Goal: Information Seeking & Learning: Learn about a topic

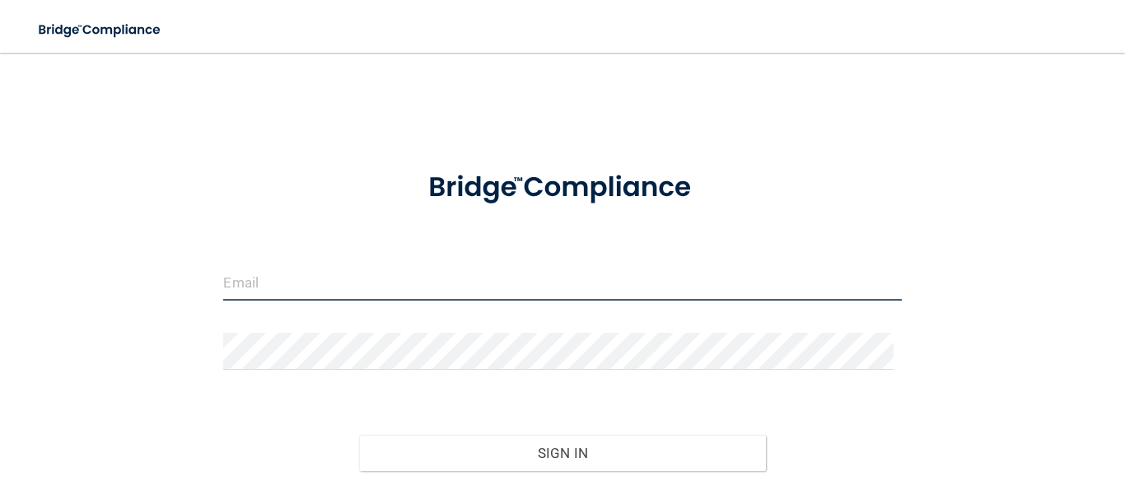
click at [448, 277] on input "email" at bounding box center [562, 281] width 678 height 37
type input "[EMAIL_ADDRESS][DOMAIN_NAME]"
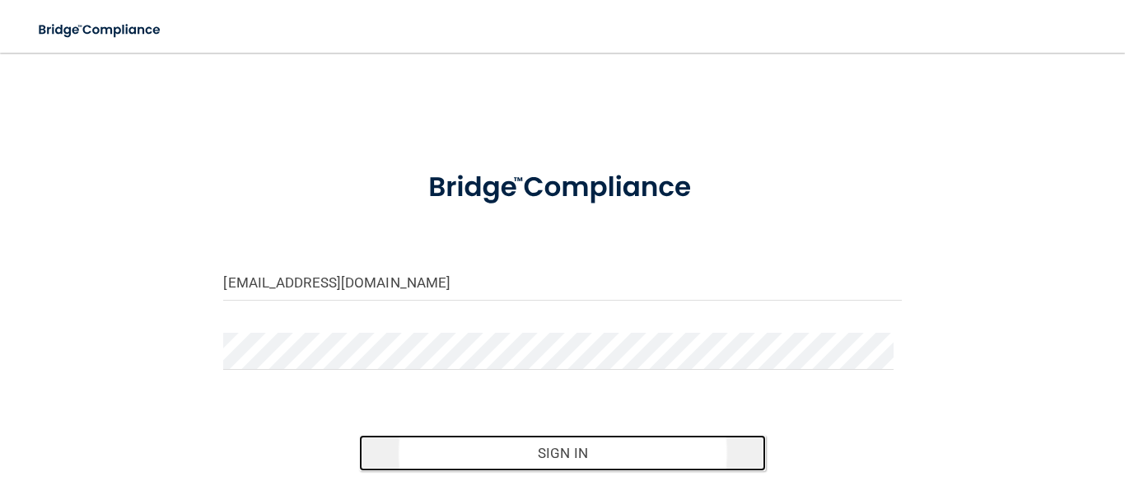
click at [529, 459] on button "Sign In" at bounding box center [562, 453] width 407 height 36
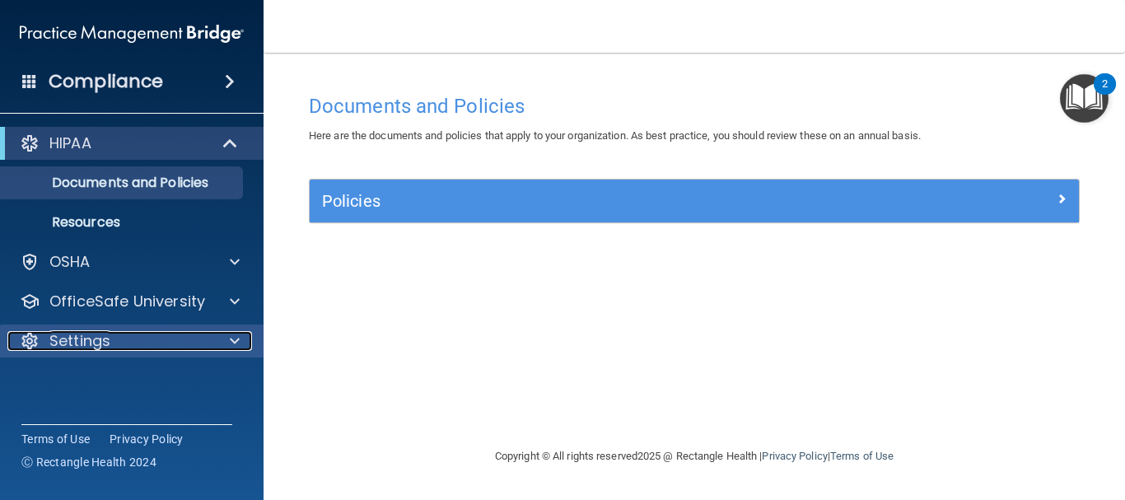
click at [226, 338] on div at bounding box center [232, 341] width 41 height 20
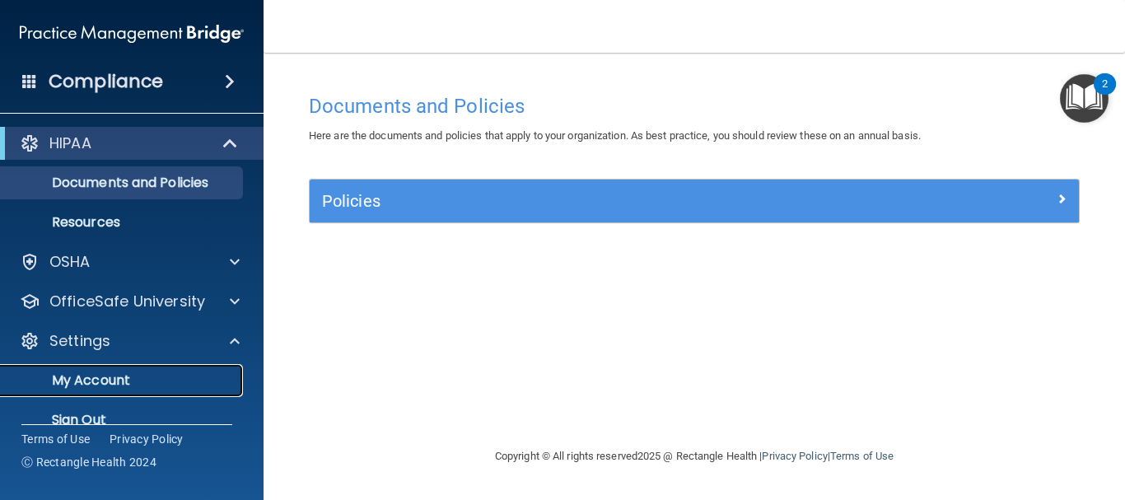
click at [91, 377] on p "My Account" at bounding box center [123, 380] width 225 height 16
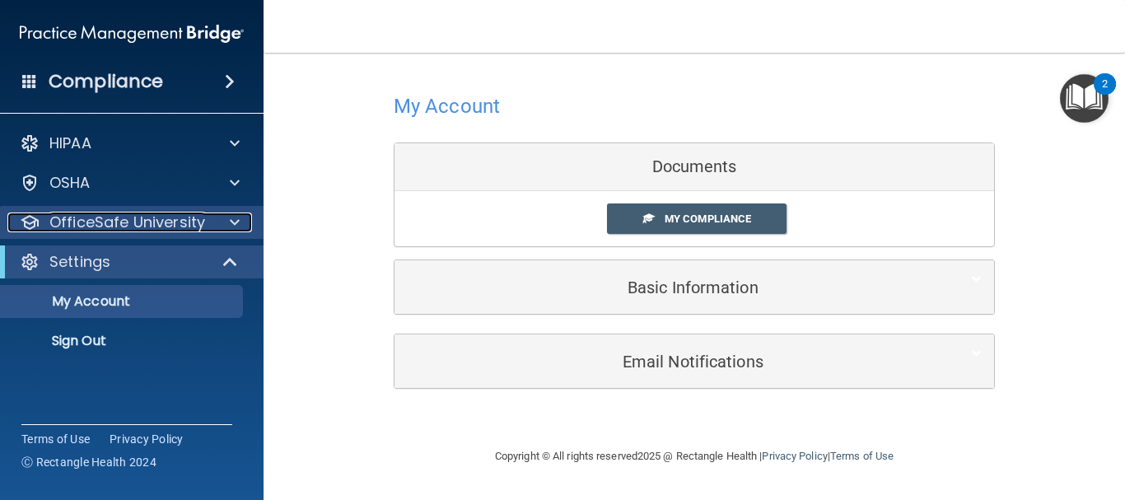
click at [238, 224] on span at bounding box center [235, 222] width 10 height 20
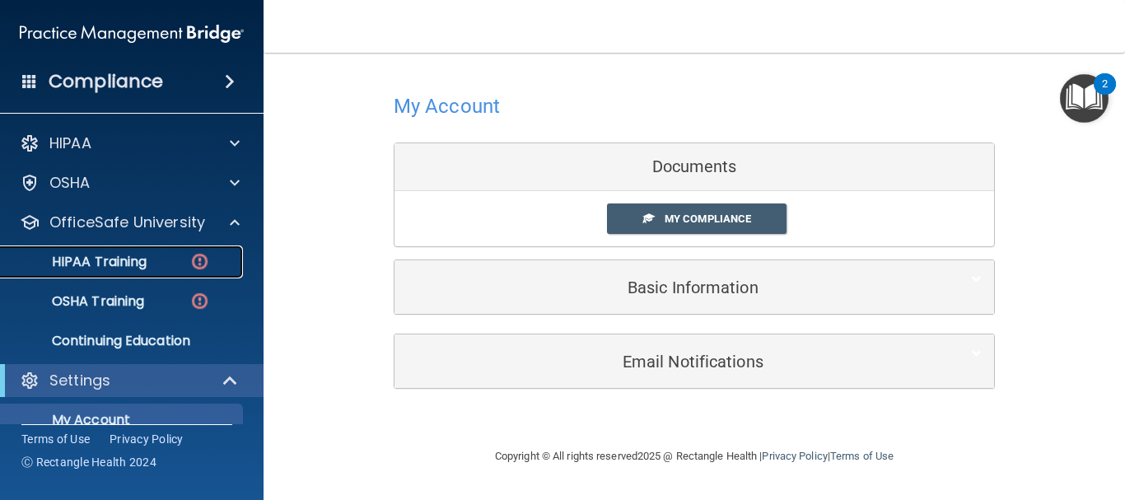
click at [124, 262] on p "HIPAA Training" at bounding box center [79, 262] width 136 height 16
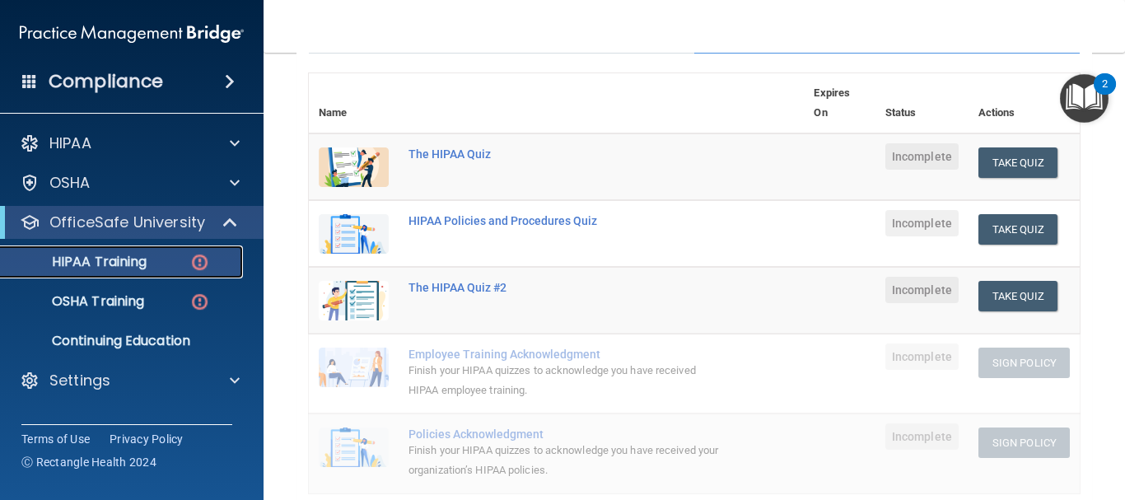
scroll to position [179, 0]
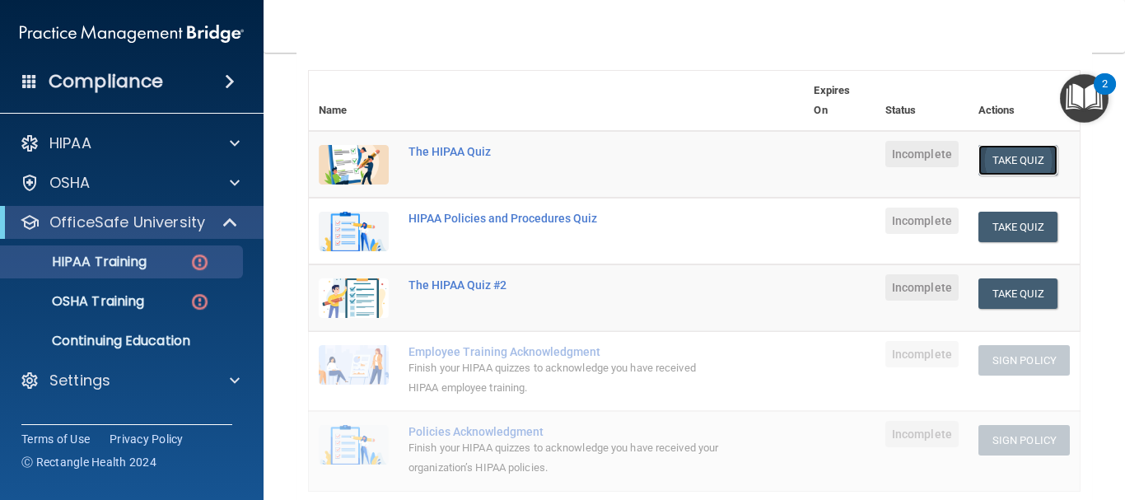
click at [1001, 170] on button "Take Quiz" at bounding box center [1017, 160] width 79 height 30
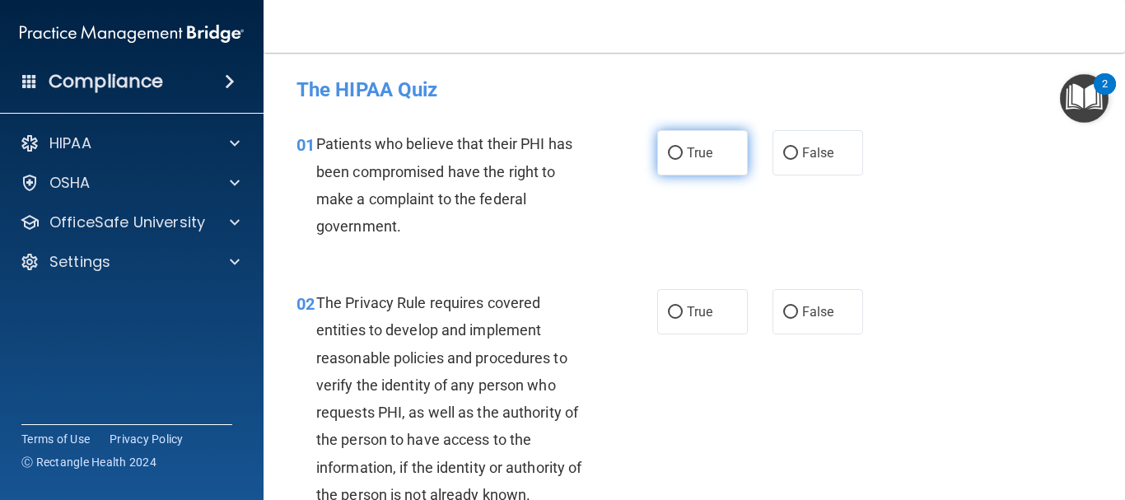
click at [670, 163] on label "True" at bounding box center [702, 152] width 91 height 45
click at [670, 160] on input "True" at bounding box center [675, 153] width 15 height 12
radio input "true"
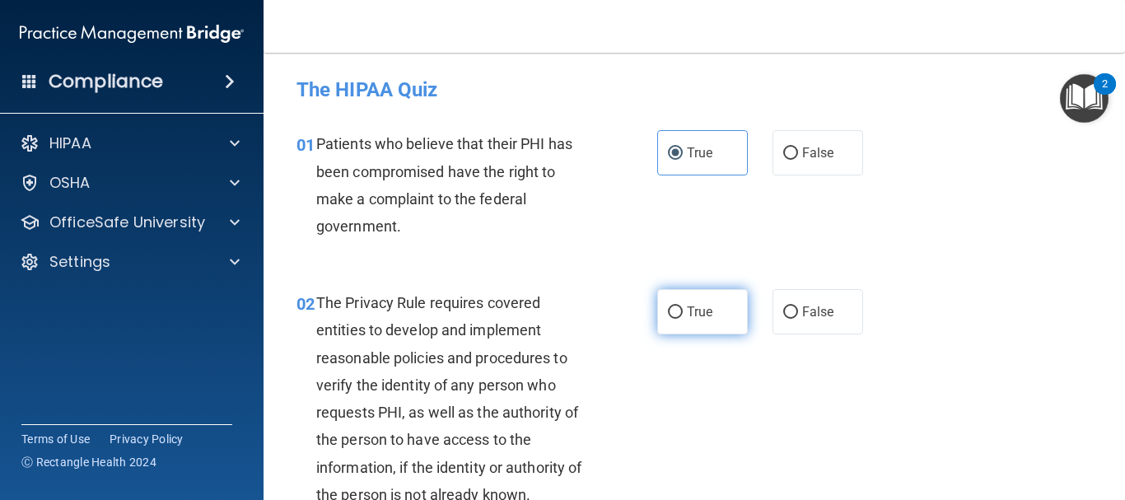
click at [668, 310] on input "True" at bounding box center [675, 312] width 15 height 12
radio input "true"
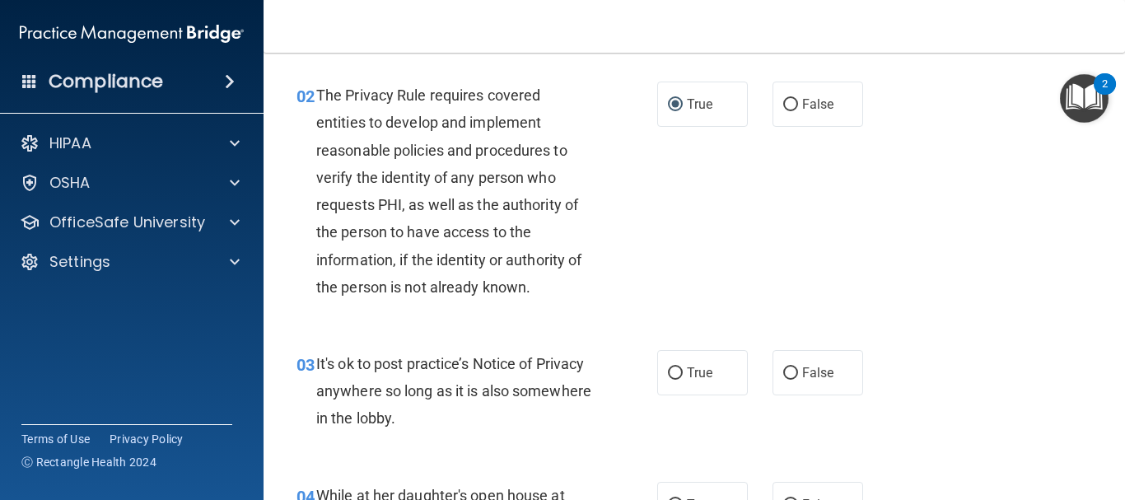
scroll to position [227, 0]
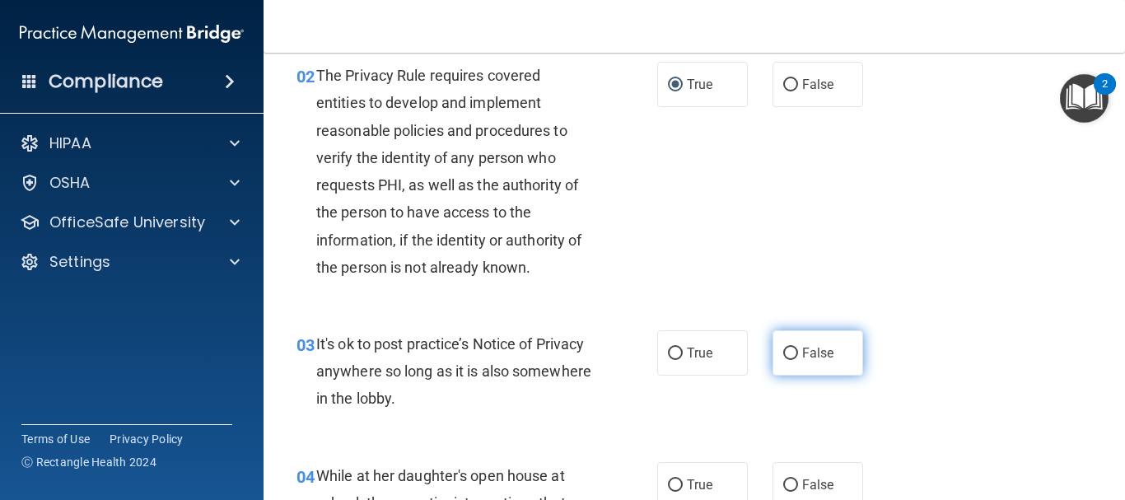
click at [808, 357] on span "False" at bounding box center [818, 353] width 32 height 16
click at [798, 357] on input "False" at bounding box center [790, 353] width 15 height 12
radio input "true"
click at [790, 485] on label "False" at bounding box center [817, 484] width 91 height 45
click at [790, 485] on input "False" at bounding box center [790, 485] width 15 height 12
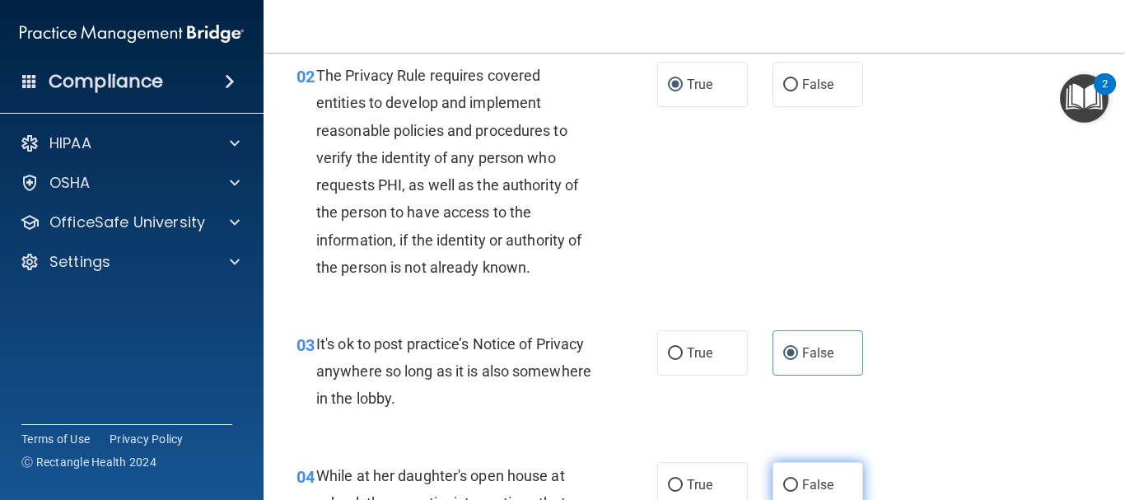
radio input "true"
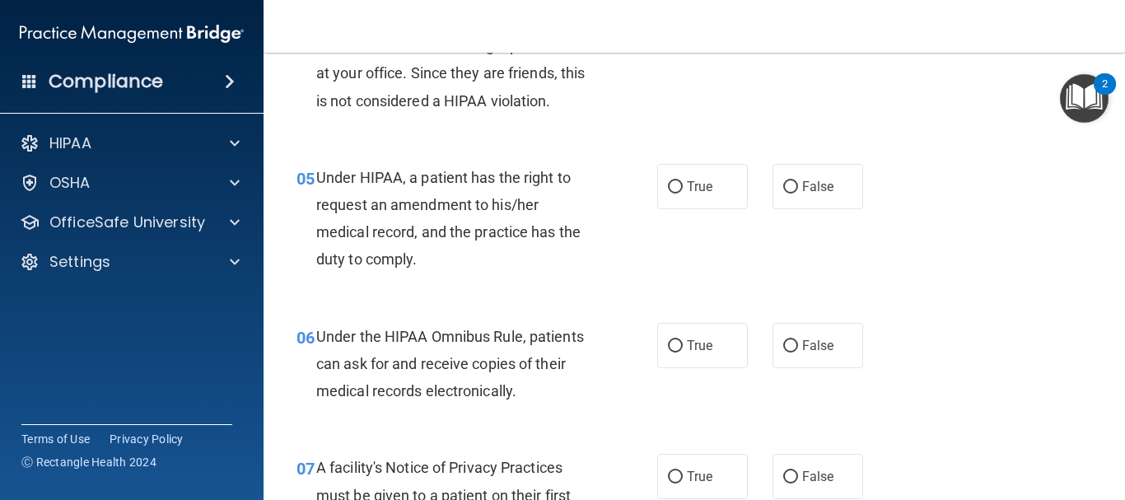
scroll to position [692, 0]
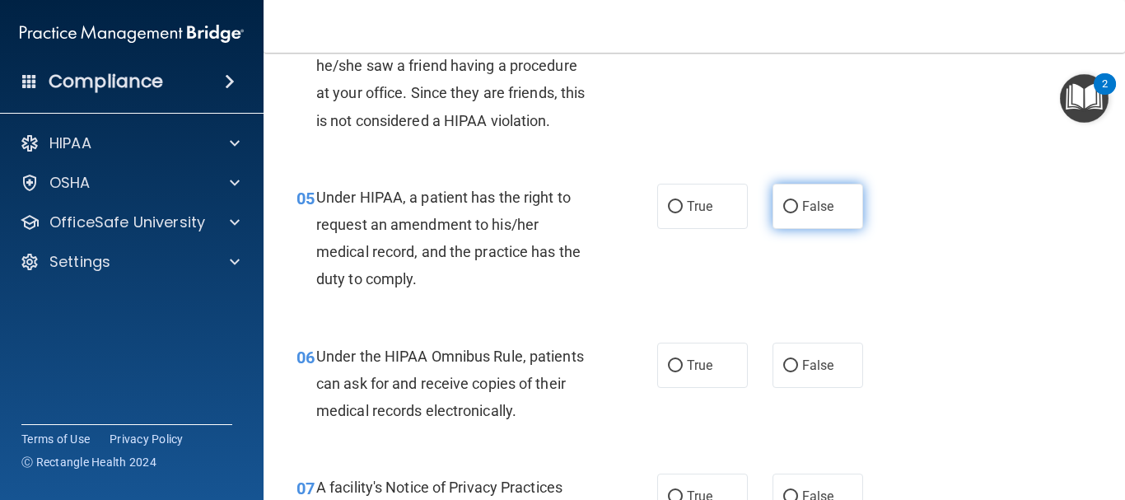
click at [811, 193] on label "False" at bounding box center [817, 206] width 91 height 45
click at [798, 201] on input "False" at bounding box center [790, 207] width 15 height 12
radio input "true"
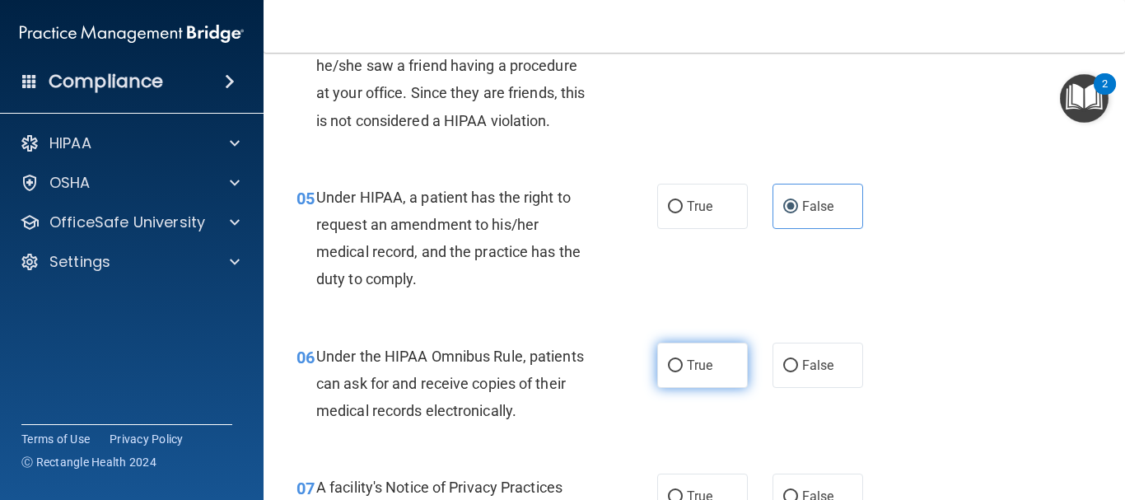
click at [688, 373] on label "True" at bounding box center [702, 365] width 91 height 45
click at [683, 372] on input "True" at bounding box center [675, 366] width 15 height 12
radio input "true"
click at [702, 496] on span "True" at bounding box center [700, 496] width 26 height 16
click at [683, 496] on input "True" at bounding box center [675, 497] width 15 height 12
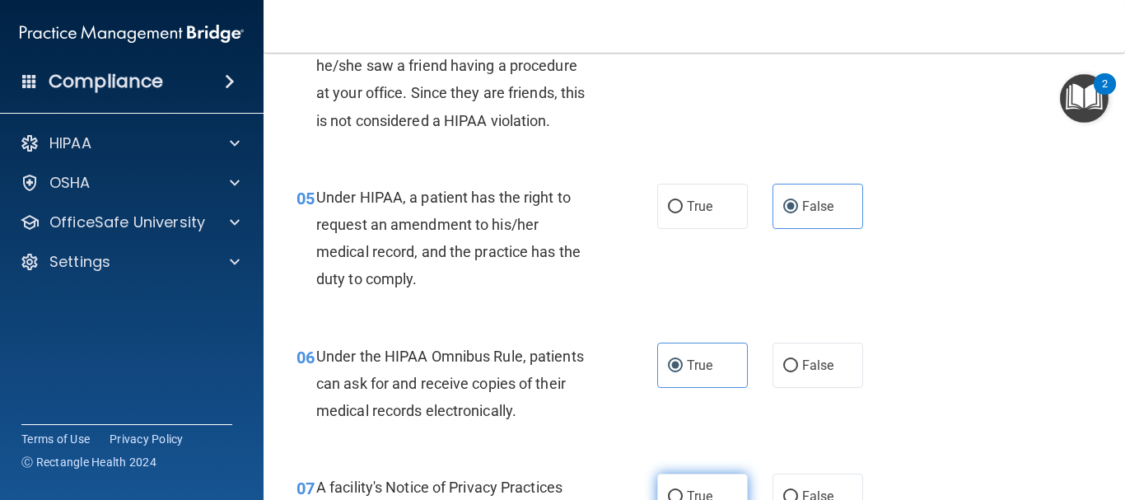
radio input "true"
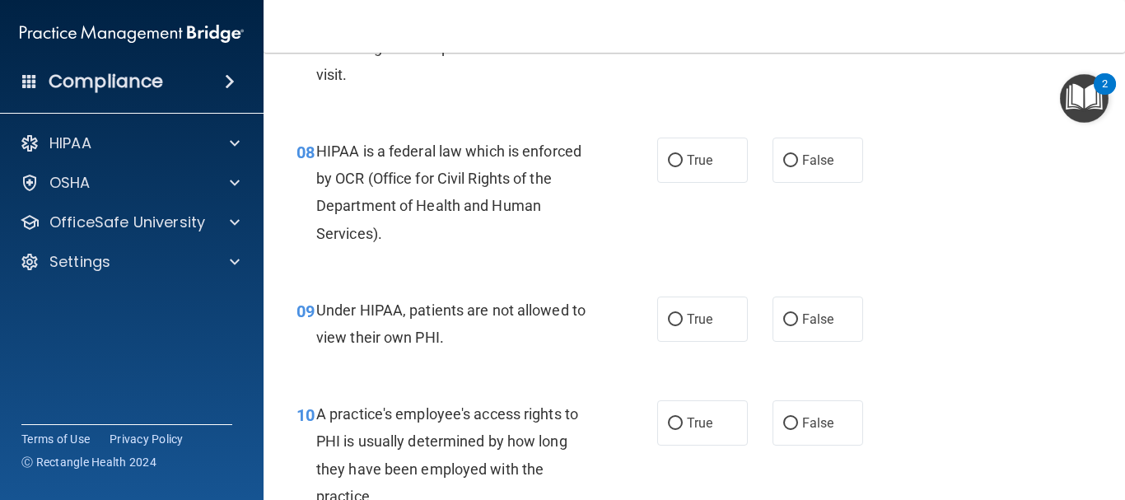
scroll to position [1070, 0]
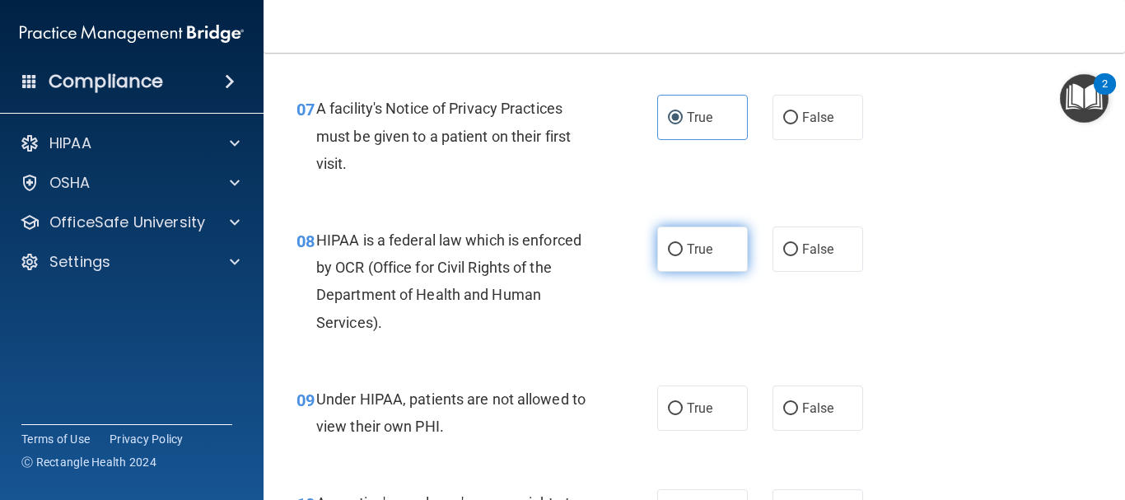
click at [709, 250] on label "True" at bounding box center [702, 248] width 91 height 45
click at [683, 250] on input "True" at bounding box center [675, 250] width 15 height 12
radio input "true"
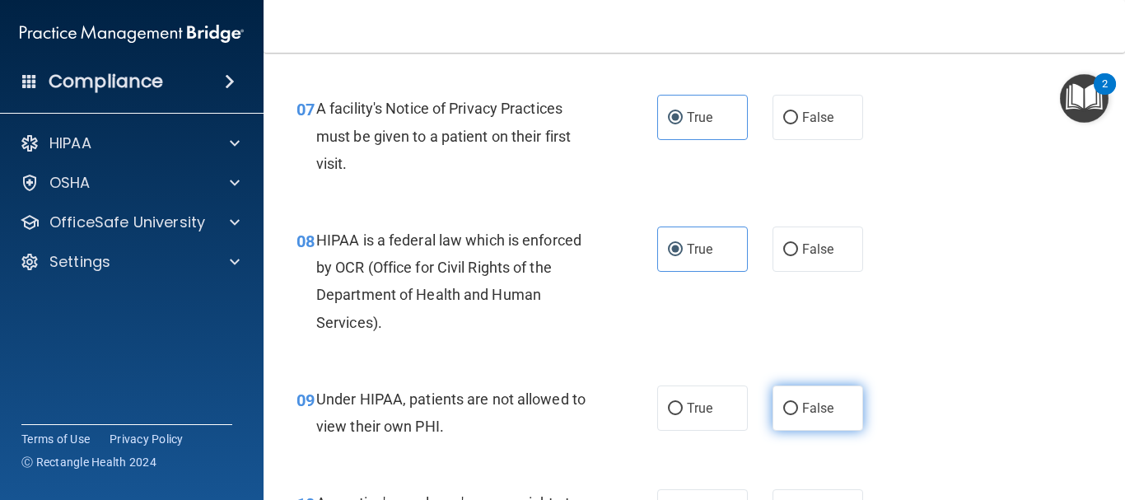
click at [816, 392] on label "False" at bounding box center [817, 407] width 91 height 45
click at [798, 403] on input "False" at bounding box center [790, 409] width 15 height 12
radio input "true"
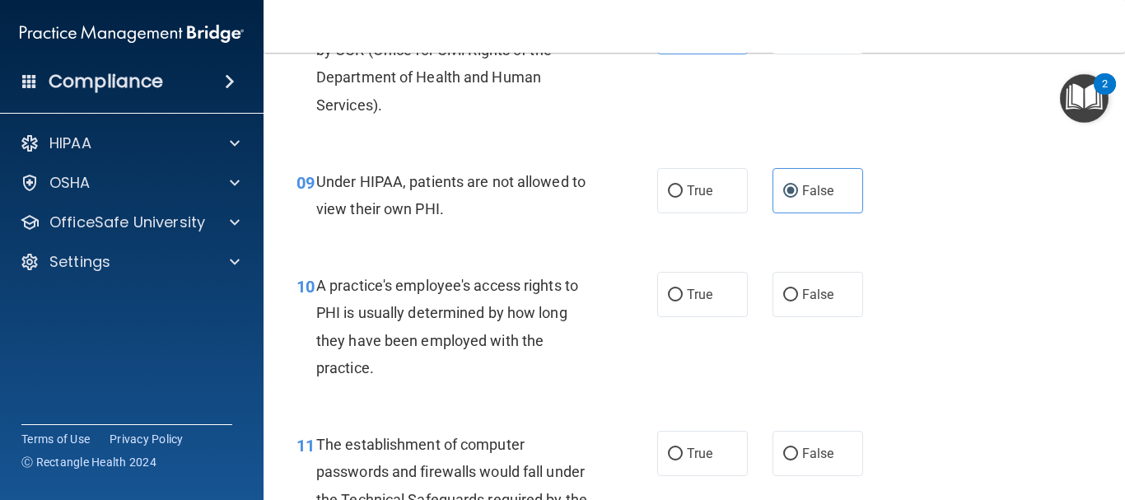
scroll to position [1298, 0]
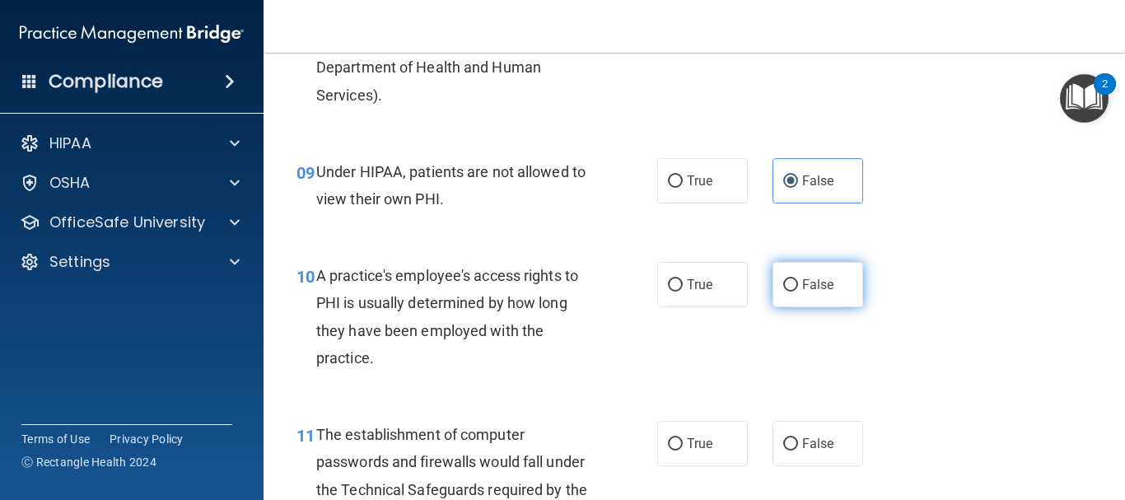
click at [818, 286] on span "False" at bounding box center [818, 285] width 32 height 16
click at [798, 286] on input "False" at bounding box center [790, 285] width 15 height 12
radio input "true"
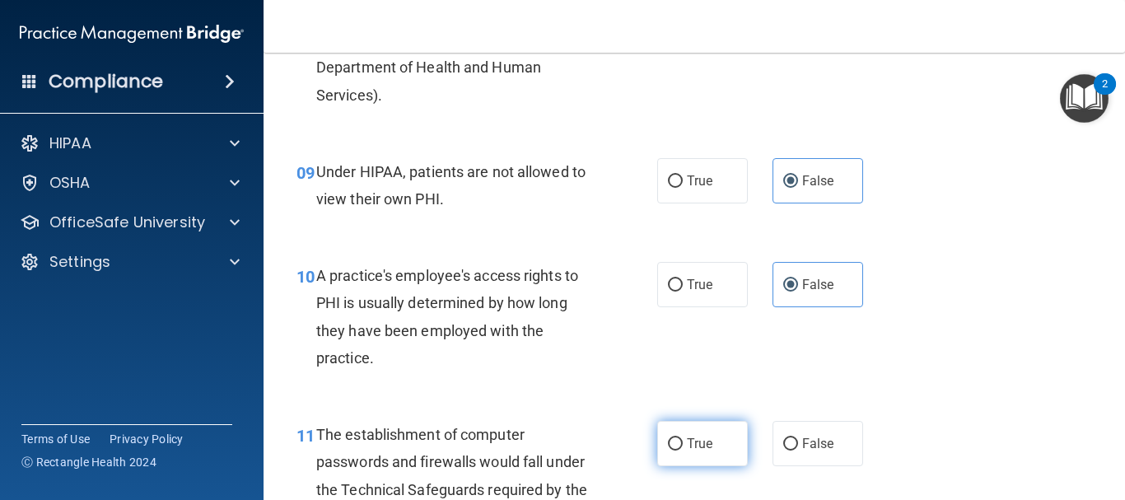
click at [688, 436] on span "True" at bounding box center [700, 444] width 26 height 16
click at [683, 438] on input "True" at bounding box center [675, 444] width 15 height 12
radio input "true"
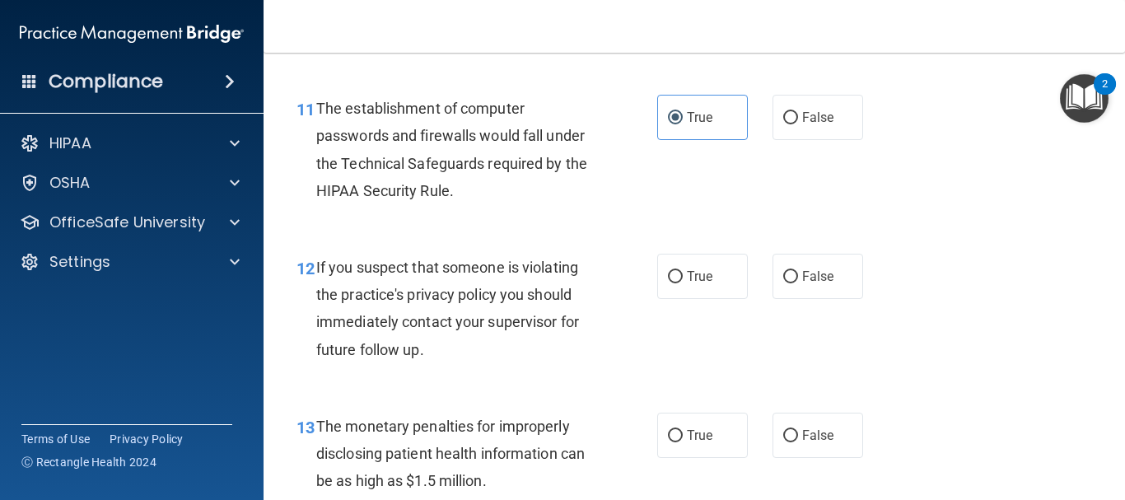
scroll to position [1584, 0]
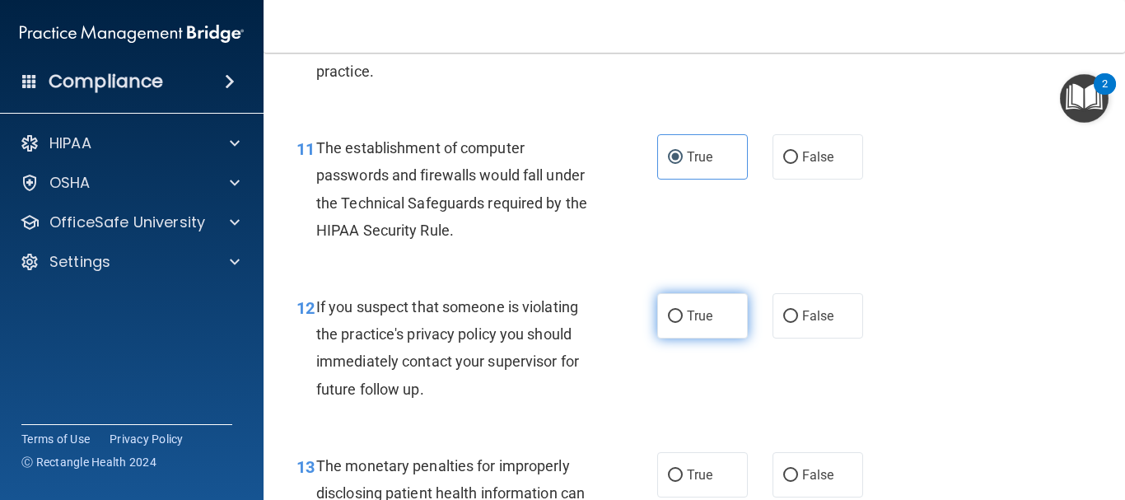
click at [703, 334] on label "True" at bounding box center [702, 315] width 91 height 45
click at [683, 323] on input "True" at bounding box center [675, 316] width 15 height 12
radio input "true"
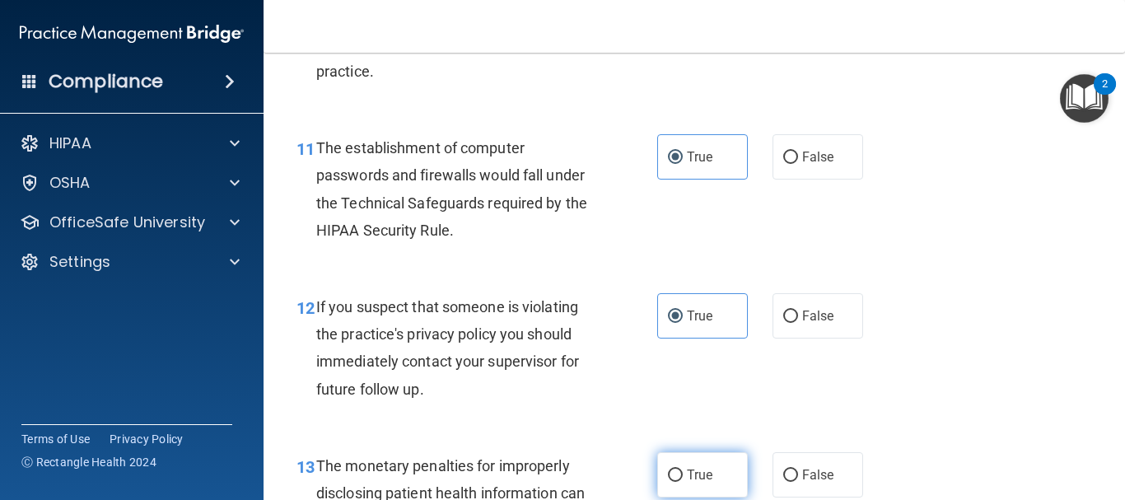
click at [697, 478] on span "True" at bounding box center [700, 475] width 26 height 16
click at [683, 478] on input "True" at bounding box center [675, 475] width 15 height 12
radio input "true"
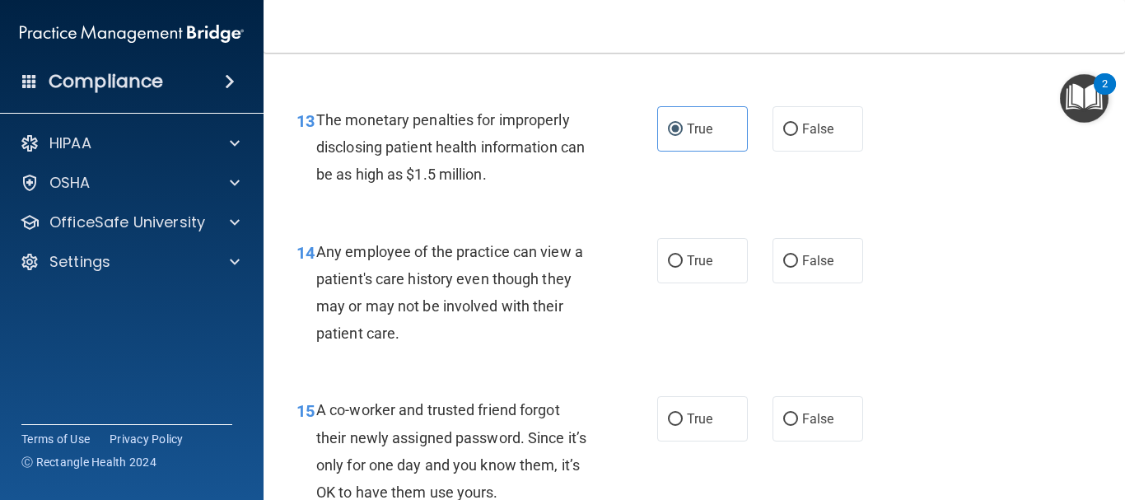
scroll to position [1960, 0]
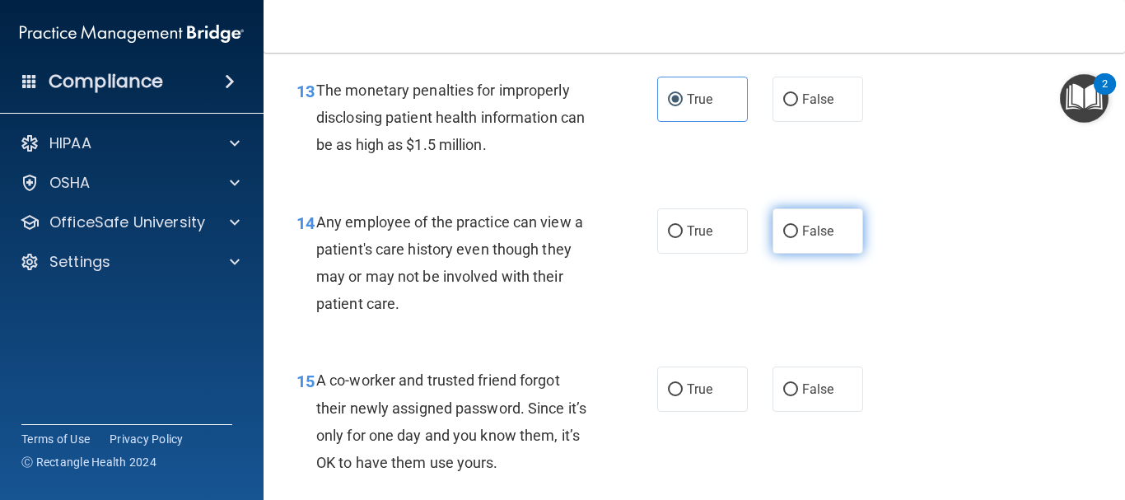
click at [816, 234] on span "False" at bounding box center [818, 231] width 32 height 16
click at [798, 234] on input "False" at bounding box center [790, 232] width 15 height 12
radio input "true"
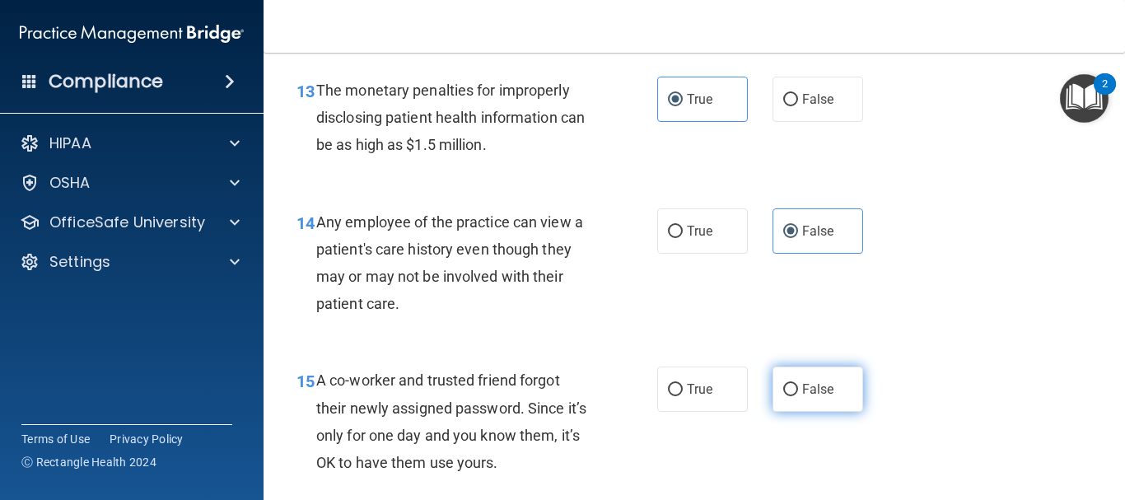
click at [795, 371] on label "False" at bounding box center [817, 388] width 91 height 45
click at [795, 384] on input "False" at bounding box center [790, 390] width 15 height 12
radio input "true"
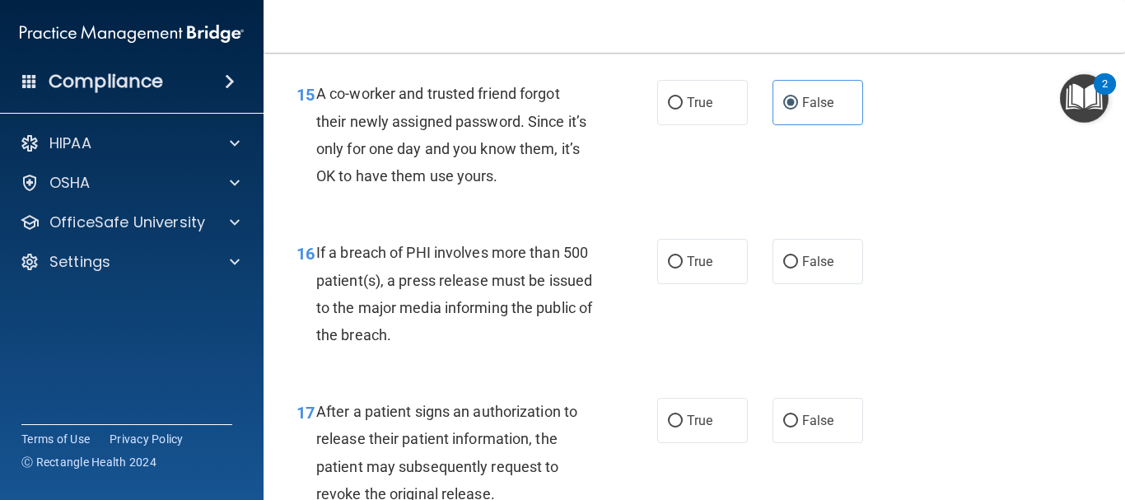
scroll to position [2256, 0]
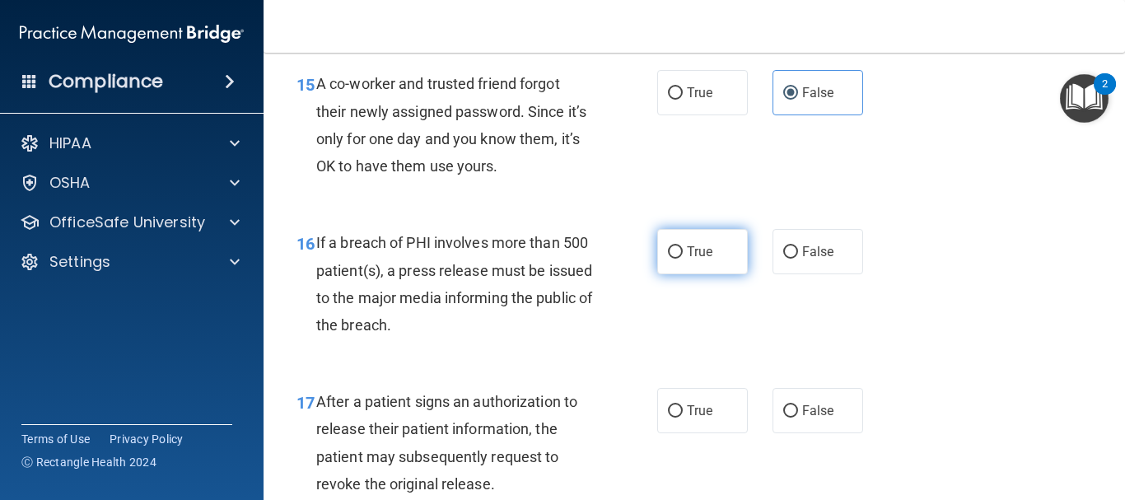
click at [678, 249] on label "True" at bounding box center [702, 251] width 91 height 45
click at [678, 249] on input "True" at bounding box center [675, 252] width 15 height 12
radio input "true"
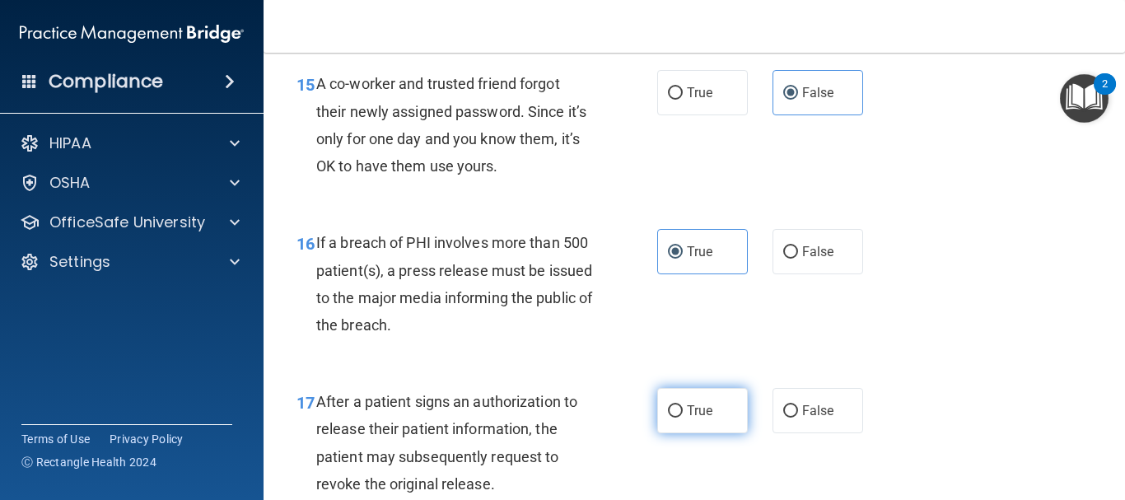
click at [674, 396] on label "True" at bounding box center [702, 410] width 91 height 45
click at [674, 405] on input "True" at bounding box center [675, 411] width 15 height 12
radio input "true"
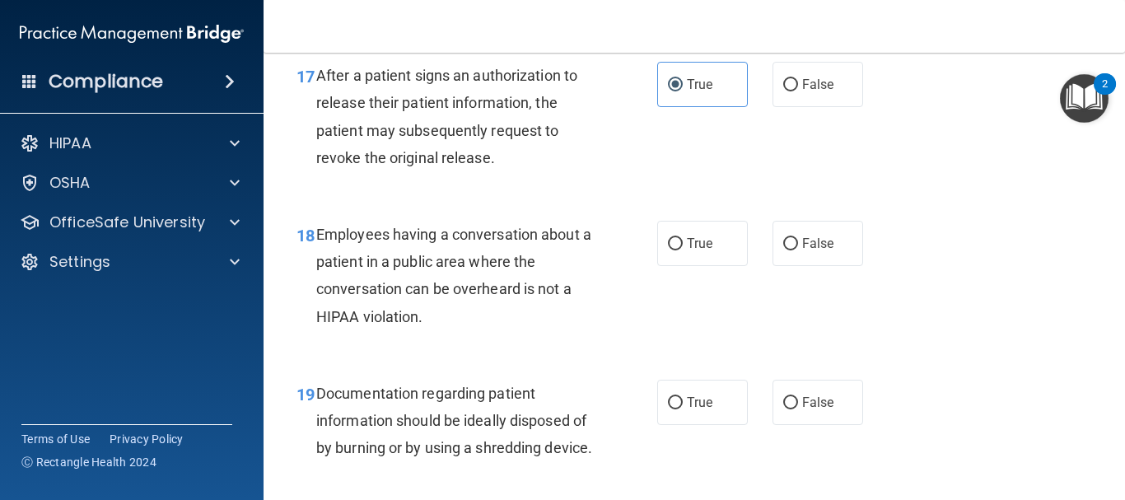
scroll to position [2572, 0]
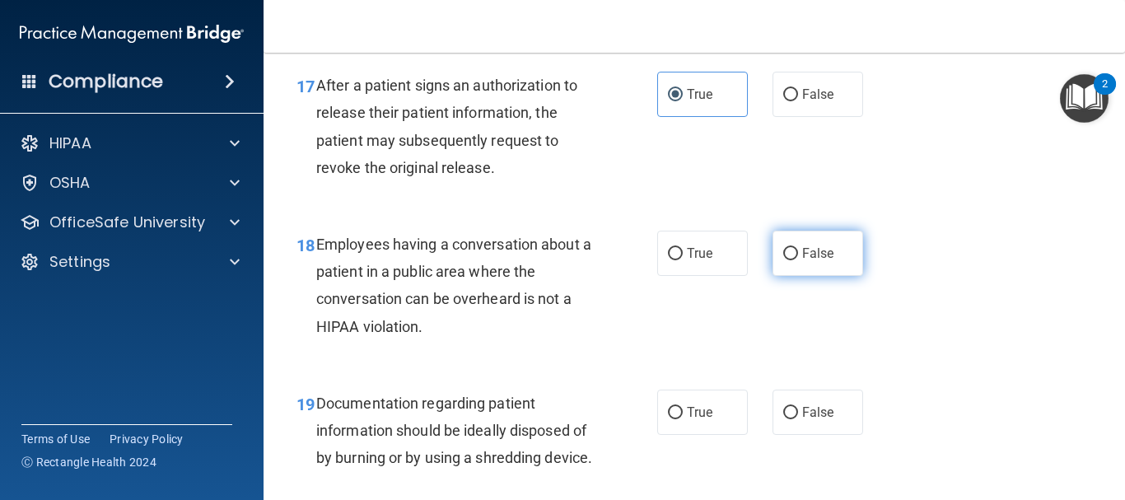
click at [814, 264] on label "False" at bounding box center [817, 253] width 91 height 45
click at [798, 260] on input "False" at bounding box center [790, 254] width 15 height 12
radio input "true"
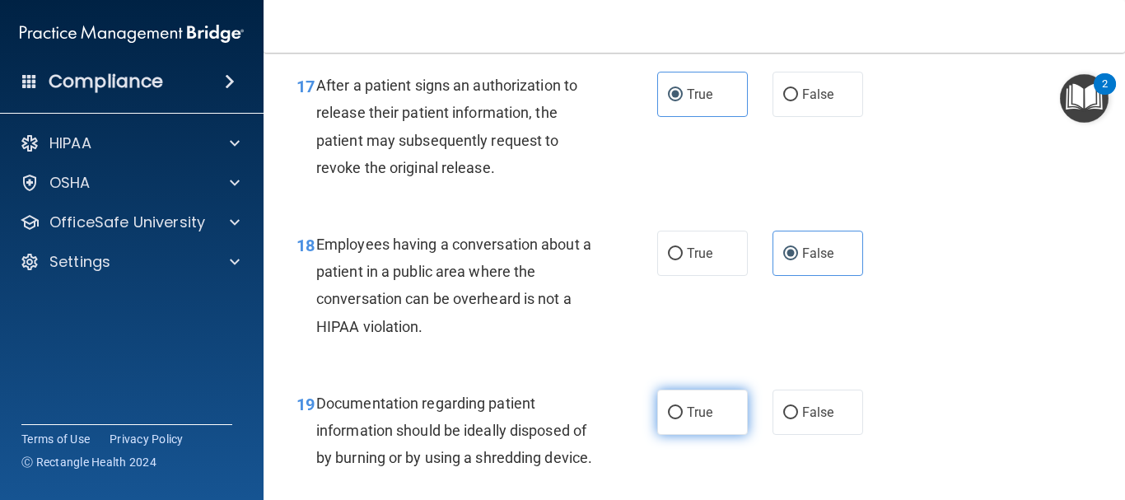
click at [692, 412] on span "True" at bounding box center [700, 412] width 26 height 16
click at [683, 412] on input "True" at bounding box center [675, 413] width 15 height 12
radio input "true"
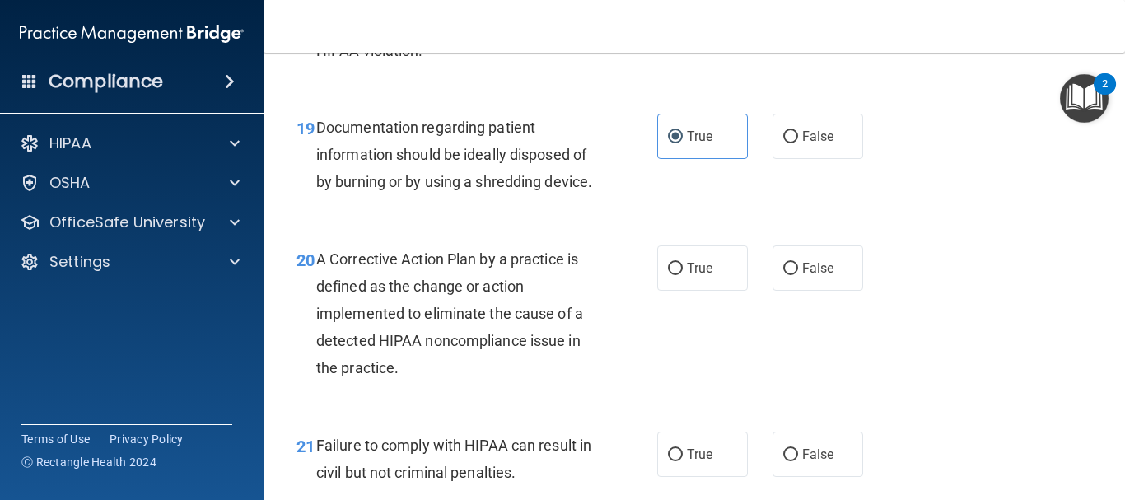
scroll to position [2858, 0]
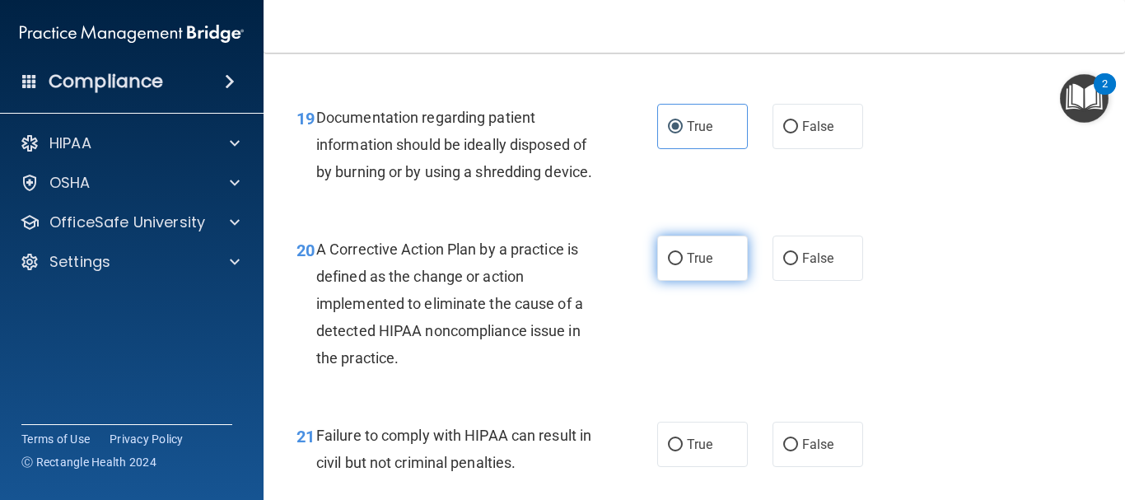
click at [708, 268] on label "True" at bounding box center [702, 257] width 91 height 45
click at [683, 265] on input "True" at bounding box center [675, 259] width 15 height 12
radio input "true"
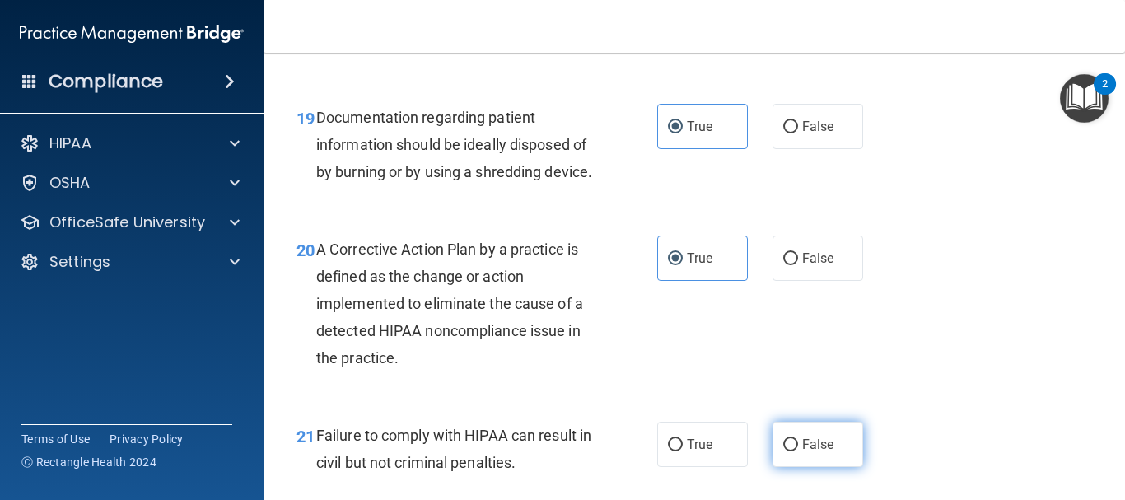
click at [802, 460] on label "False" at bounding box center [817, 444] width 91 height 45
click at [798, 451] on input "False" at bounding box center [790, 445] width 15 height 12
radio input "true"
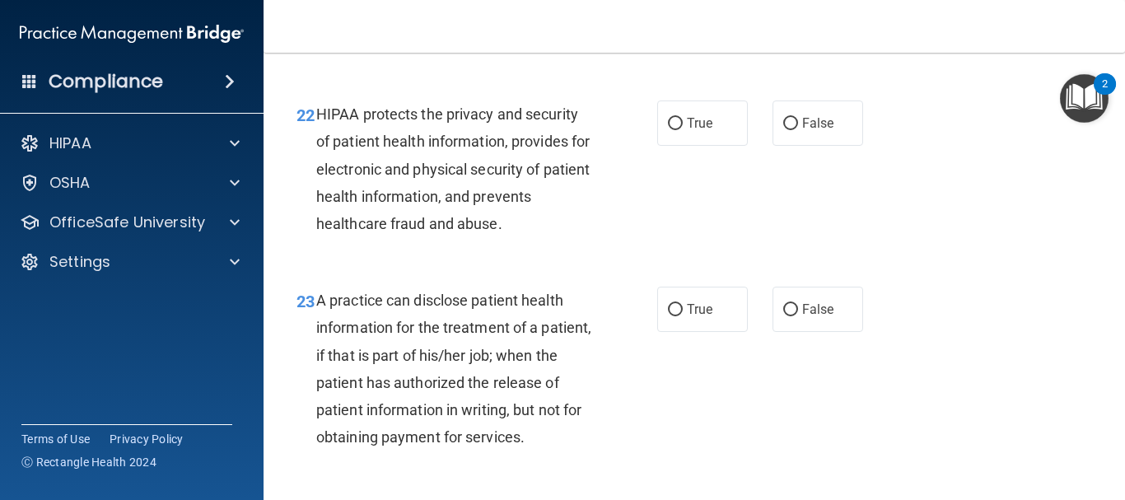
scroll to position [3144, 0]
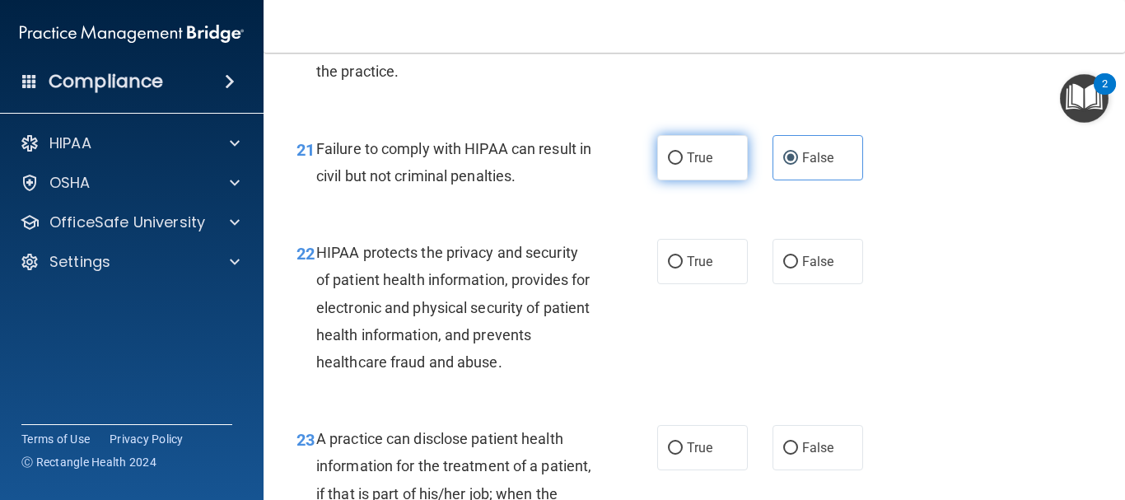
click at [687, 180] on label "True" at bounding box center [702, 157] width 91 height 45
click at [683, 165] on input "True" at bounding box center [675, 158] width 15 height 12
radio input "true"
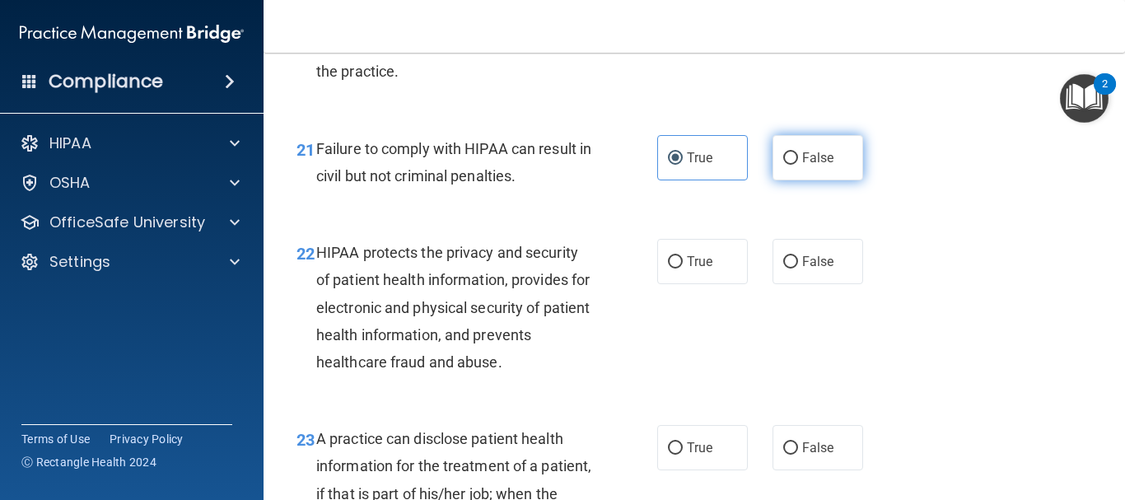
click at [807, 165] on span "False" at bounding box center [818, 158] width 32 height 16
click at [798, 165] on input "False" at bounding box center [790, 158] width 15 height 12
radio input "true"
radio input "false"
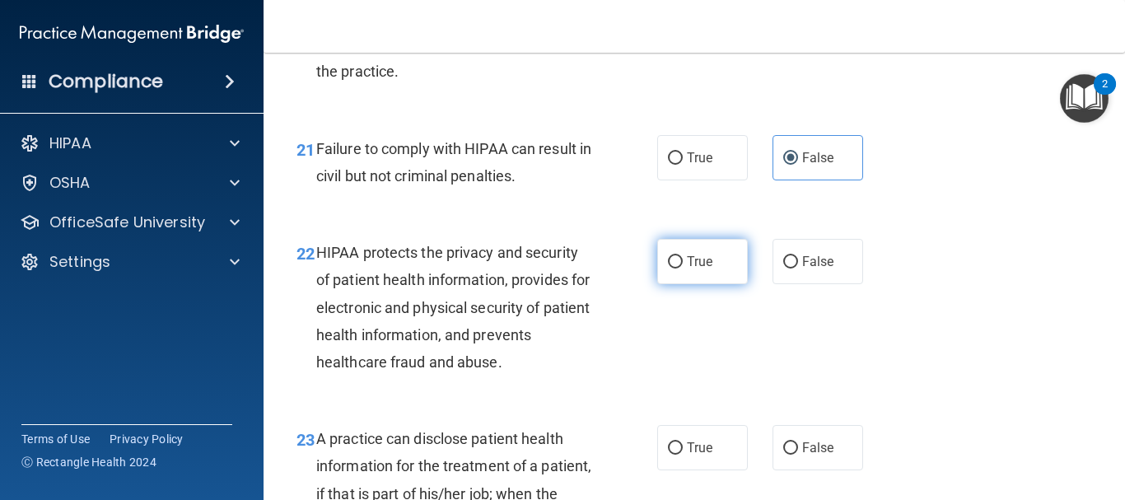
click at [687, 269] on span "True" at bounding box center [700, 262] width 26 height 16
click at [683, 268] on input "True" at bounding box center [675, 262] width 15 height 12
radio input "true"
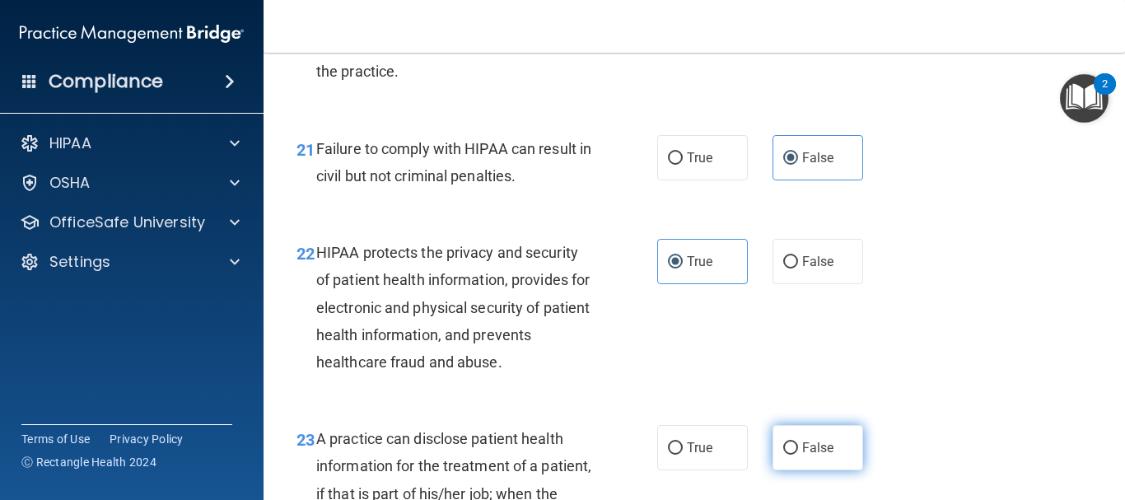
click at [802, 455] on span "False" at bounding box center [818, 448] width 32 height 16
click at [798, 454] on input "False" at bounding box center [790, 448] width 15 height 12
radio input "true"
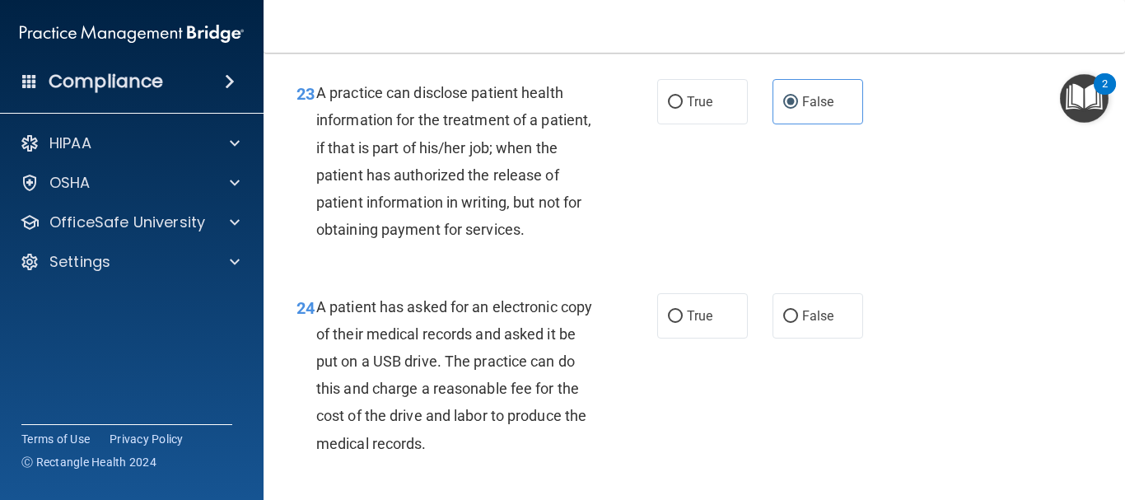
scroll to position [3579, 0]
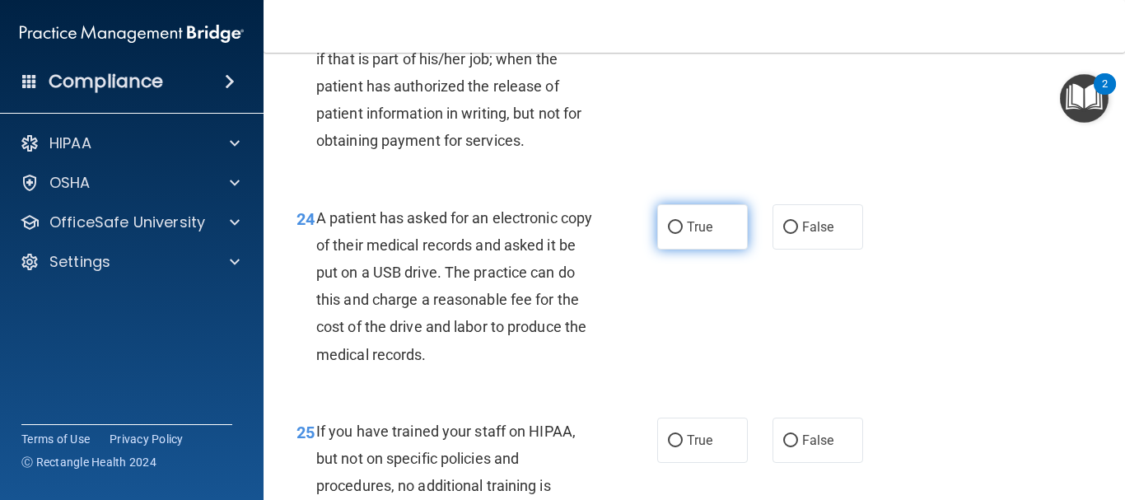
click at [689, 235] on span "True" at bounding box center [700, 227] width 26 height 16
click at [683, 234] on input "True" at bounding box center [675, 227] width 15 height 12
radio input "true"
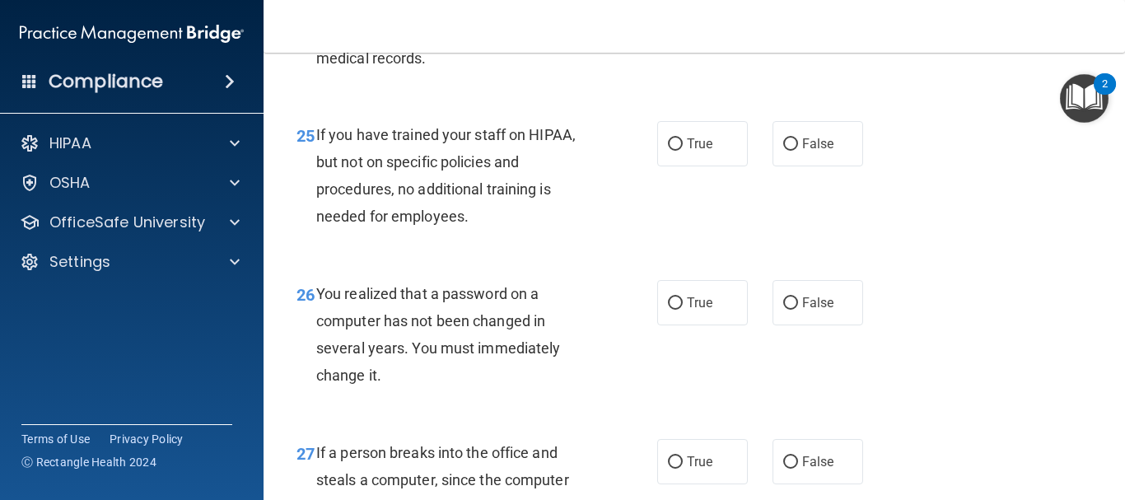
scroll to position [3796, 0]
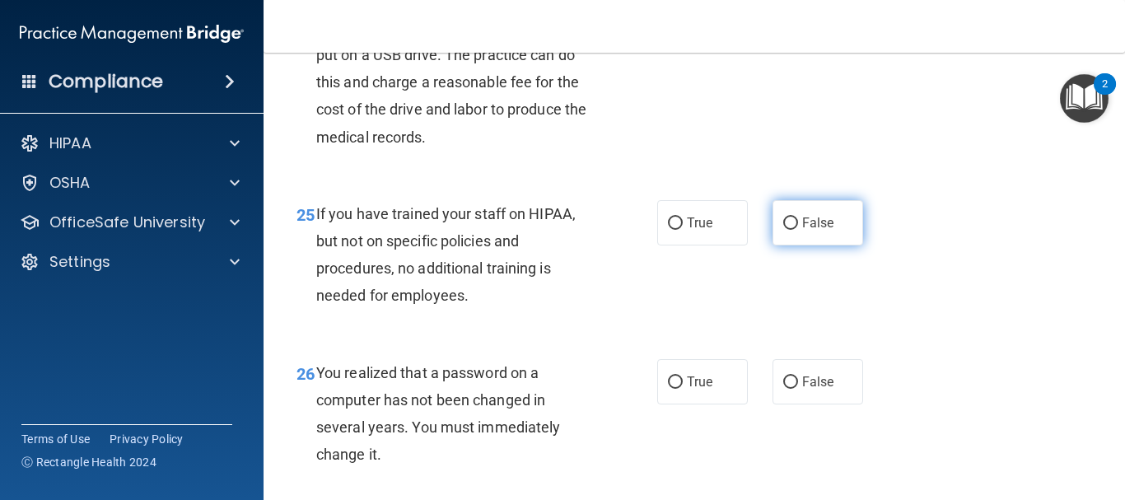
click at [773, 245] on label "False" at bounding box center [817, 222] width 91 height 45
click at [783, 230] on input "False" at bounding box center [790, 223] width 15 height 12
radio input "true"
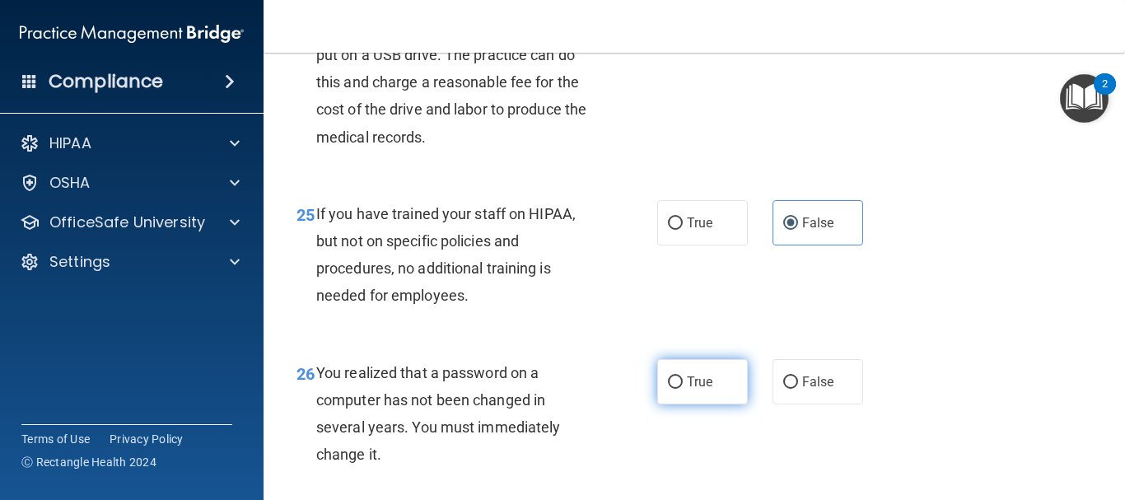
click at [684, 404] on label "True" at bounding box center [702, 381] width 91 height 45
click at [683, 389] on input "True" at bounding box center [675, 382] width 15 height 12
radio input "true"
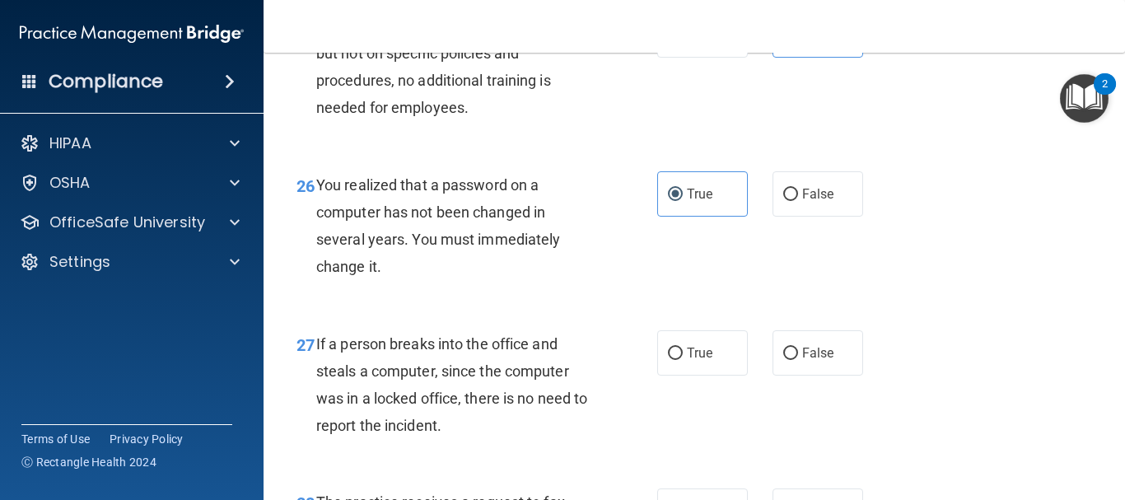
scroll to position [4083, 0]
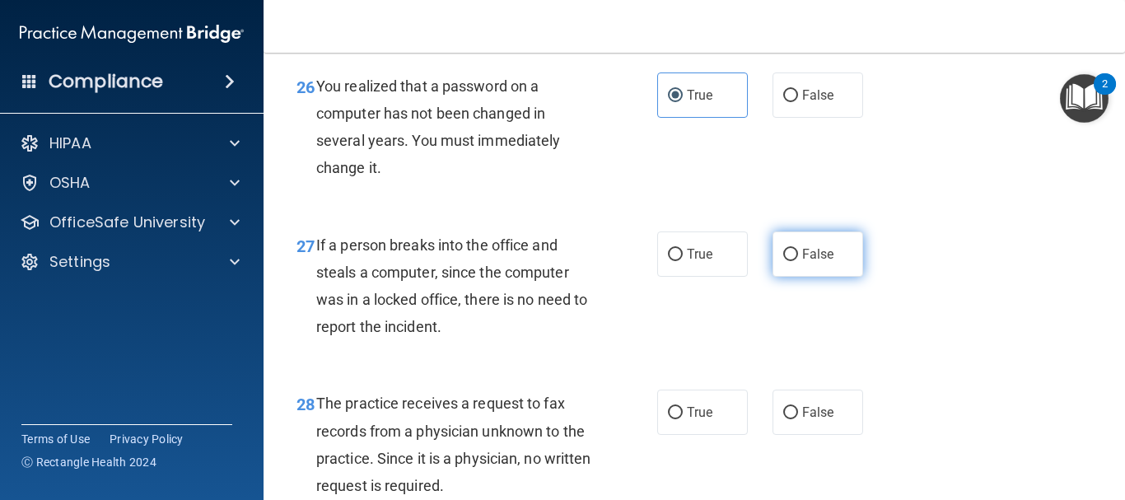
click at [808, 277] on label "False" at bounding box center [817, 253] width 91 height 45
click at [798, 261] on input "False" at bounding box center [790, 255] width 15 height 12
radio input "true"
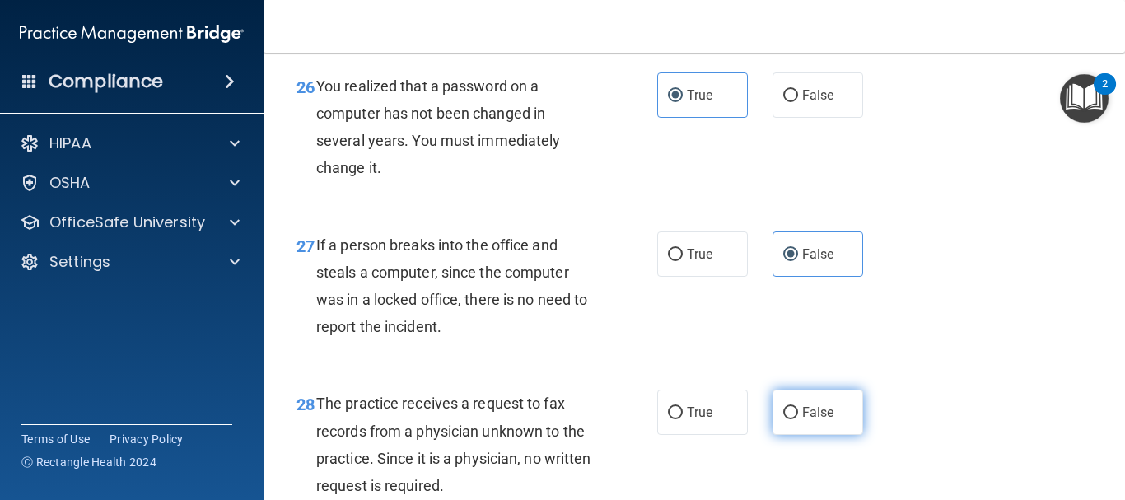
click at [777, 435] on label "False" at bounding box center [817, 411] width 91 height 45
click at [783, 419] on input "False" at bounding box center [790, 413] width 15 height 12
radio input "true"
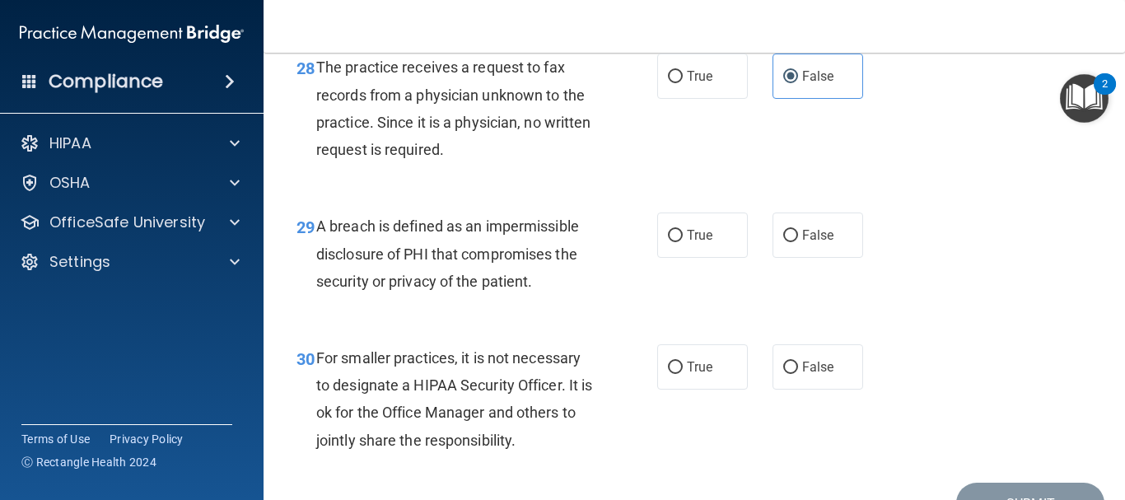
scroll to position [4429, 0]
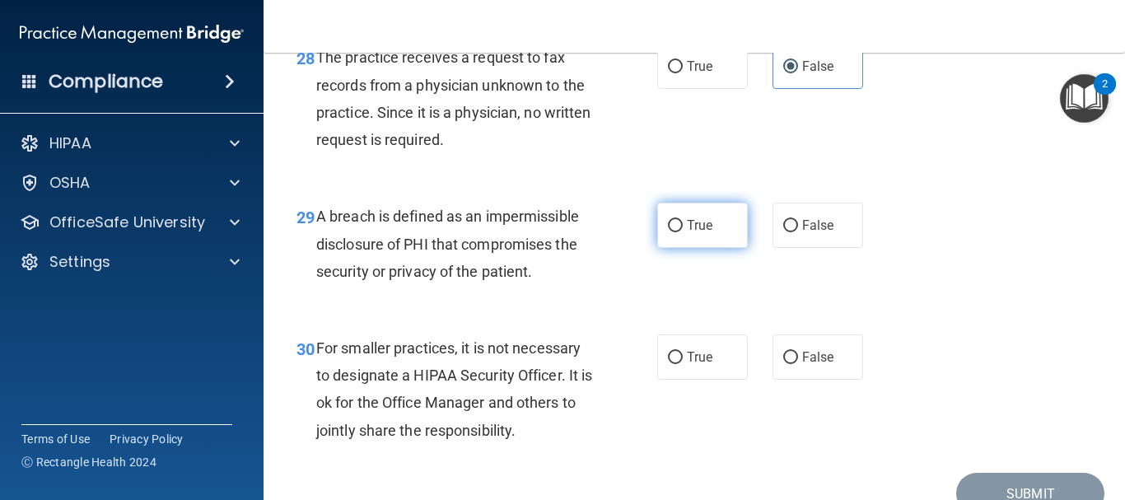
click at [689, 233] on span "True" at bounding box center [700, 225] width 26 height 16
click at [683, 232] on input "True" at bounding box center [675, 226] width 15 height 12
radio input "true"
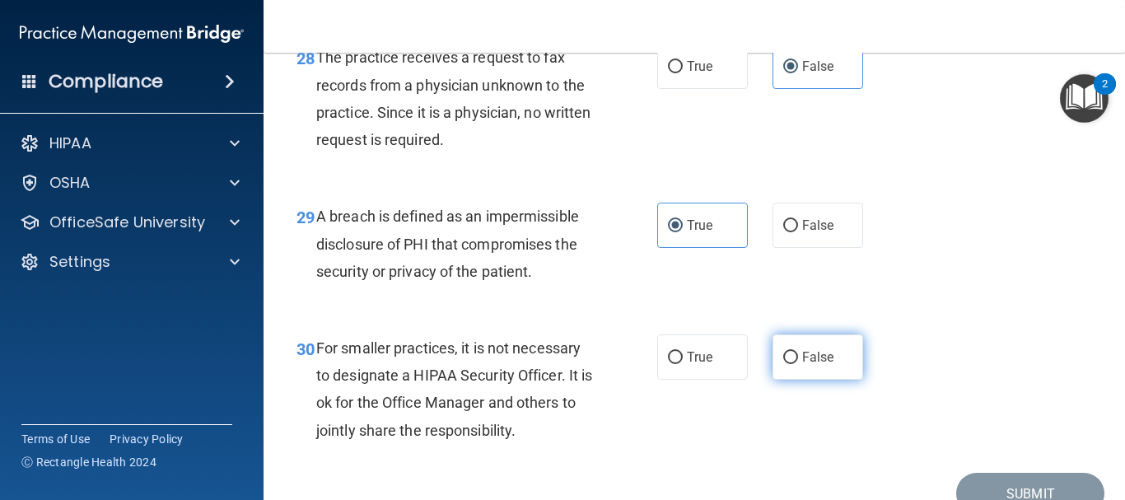
click at [784, 364] on input "False" at bounding box center [790, 358] width 15 height 12
radio input "true"
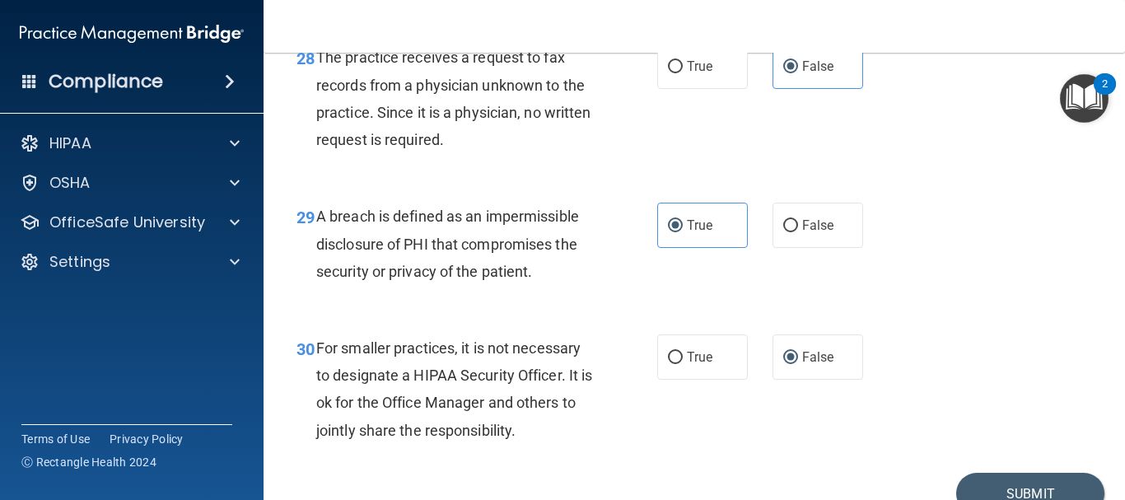
scroll to position [4564, 0]
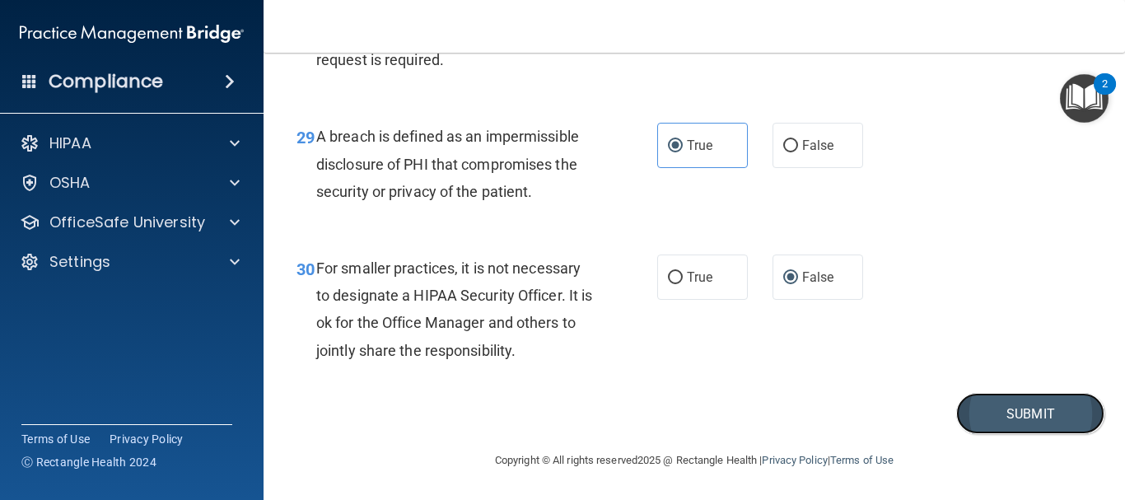
click at [977, 416] on button "Submit" at bounding box center [1030, 414] width 148 height 42
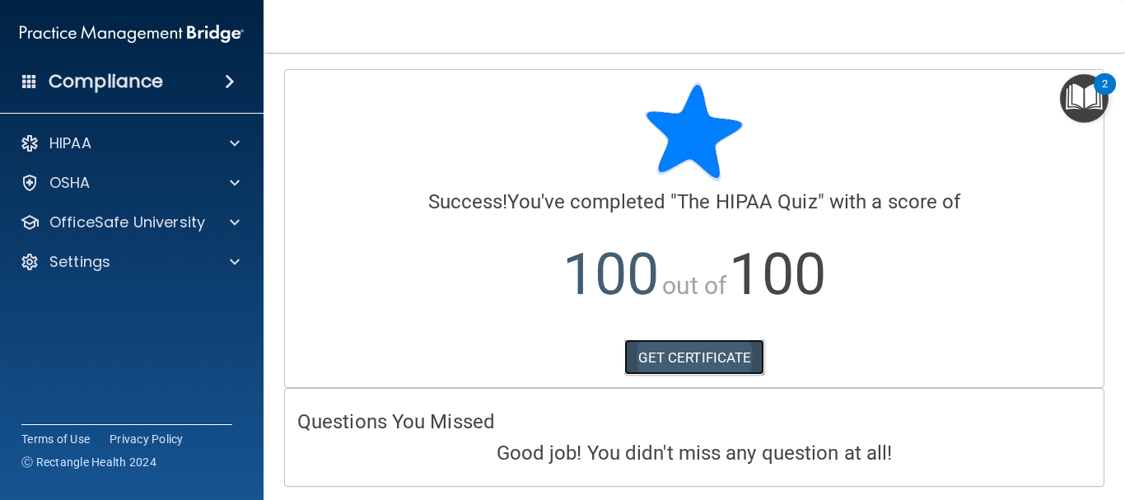
click at [689, 365] on link "GET CERTIFICATE" at bounding box center [694, 357] width 141 height 36
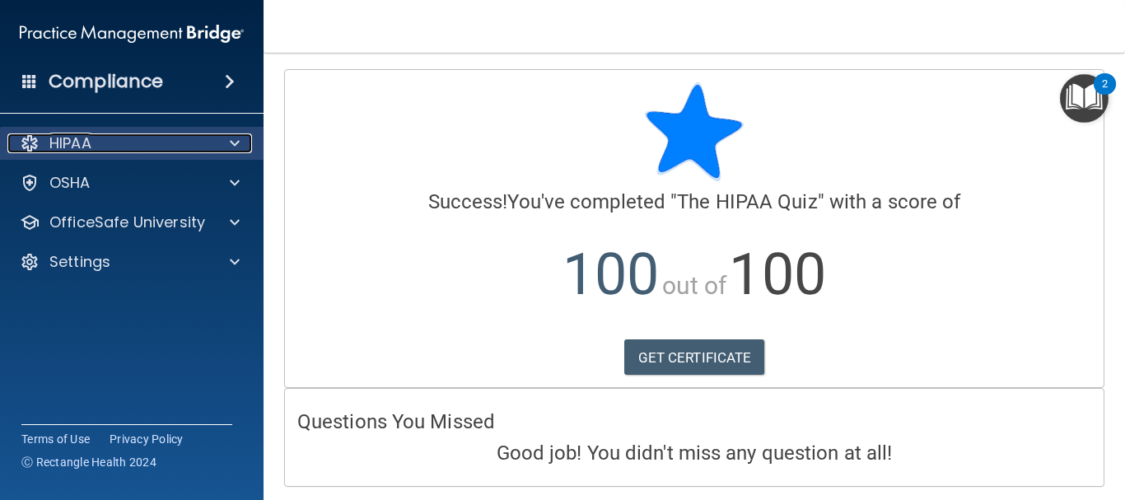
click at [236, 143] on span at bounding box center [235, 143] width 10 height 20
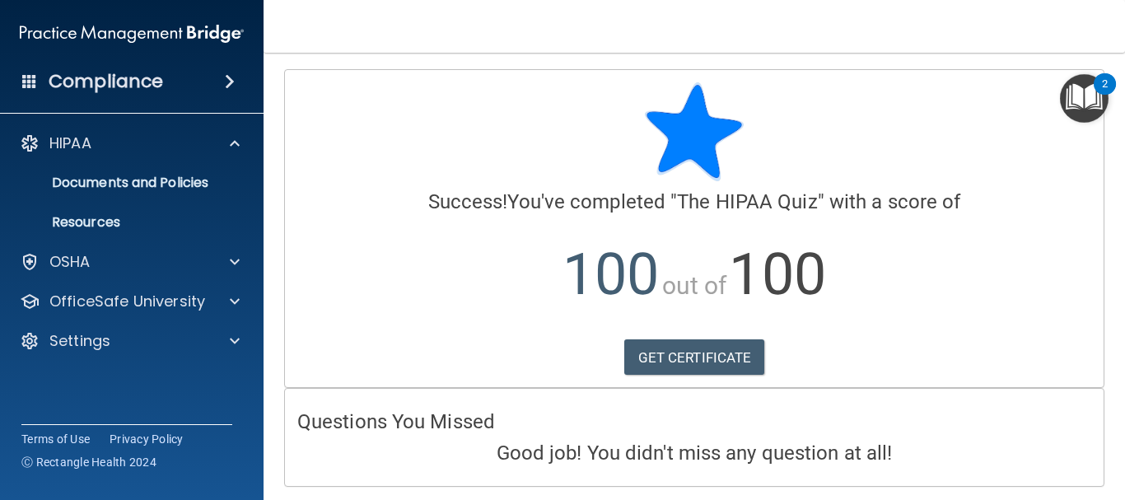
click at [225, 75] on span at bounding box center [230, 82] width 10 height 20
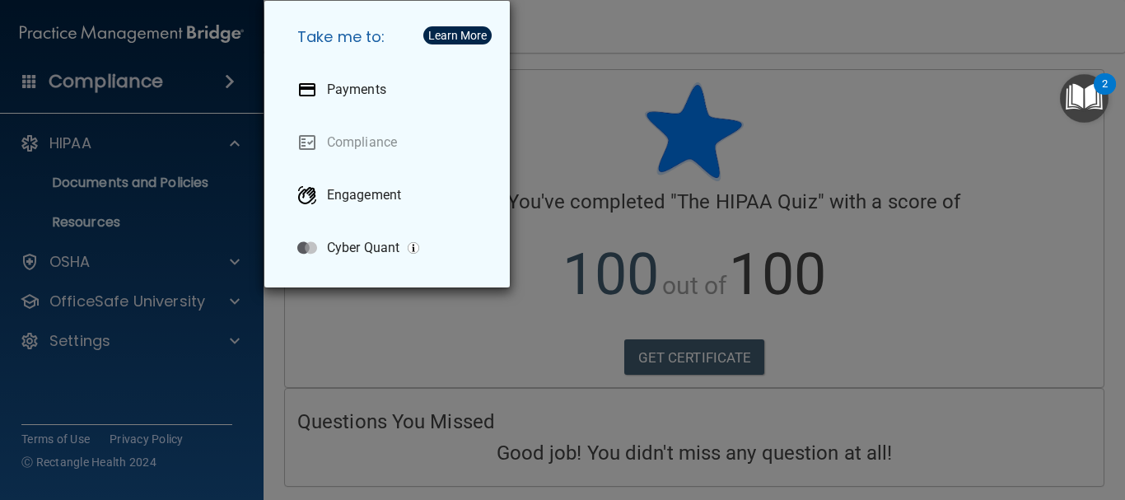
click at [767, 118] on div "Take me to: Payments Compliance Engagement Cyber Quant" at bounding box center [562, 250] width 1125 height 500
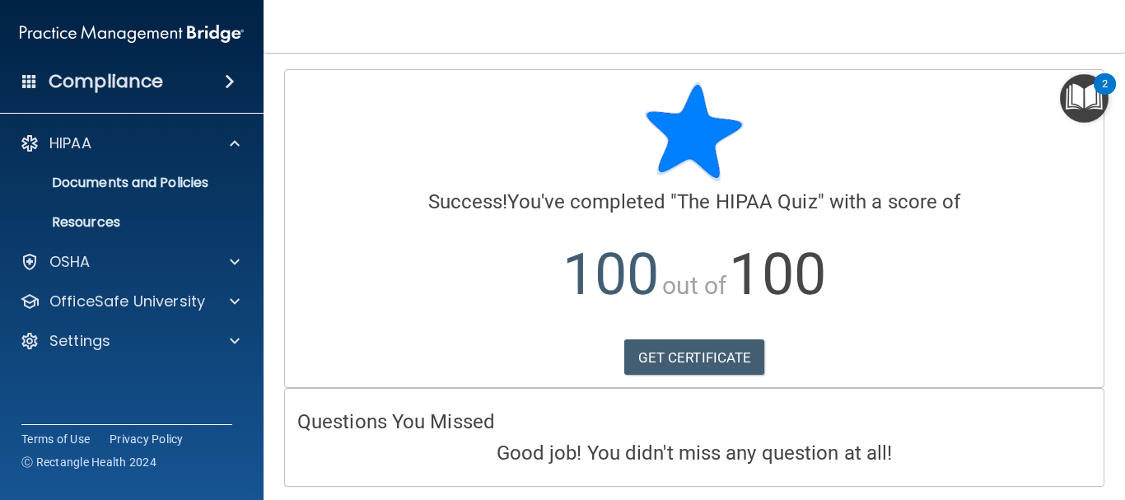
click at [1090, 96] on img "Open Resource Center, 2 new notifications" at bounding box center [1084, 98] width 49 height 49
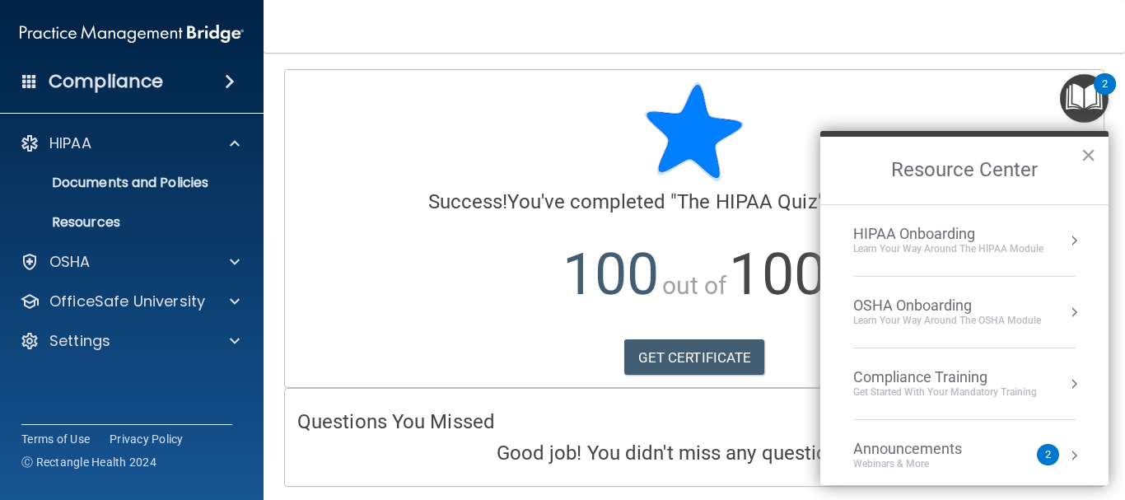
click at [968, 97] on div at bounding box center [694, 131] width 794 height 99
click at [1083, 156] on button "×" at bounding box center [1088, 155] width 16 height 26
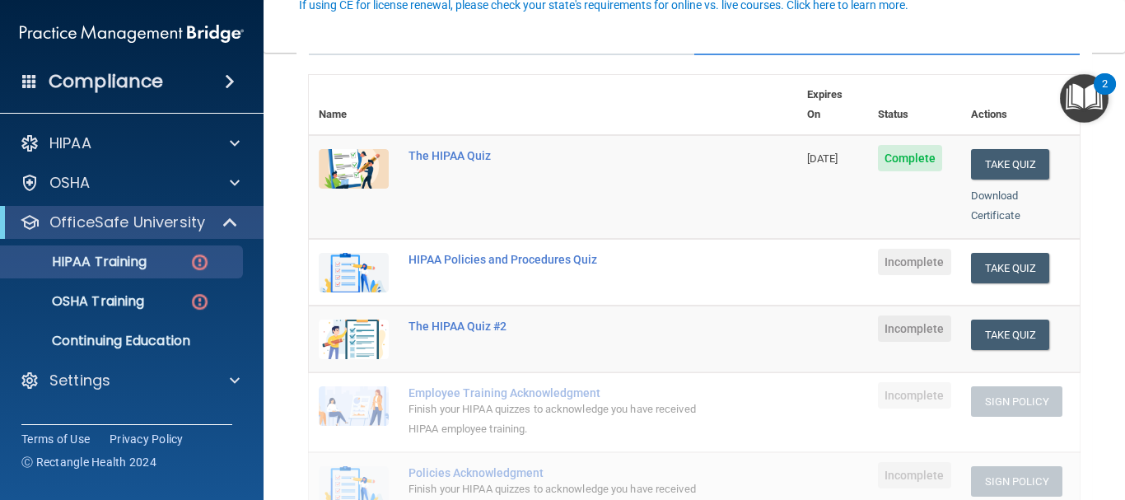
scroll to position [163, 0]
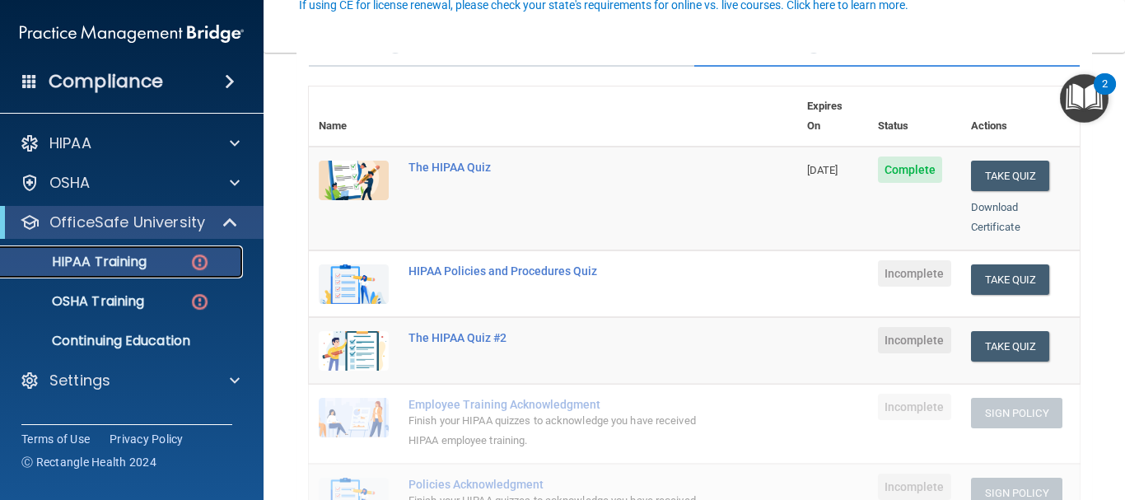
click at [118, 260] on p "HIPAA Training" at bounding box center [79, 262] width 136 height 16
click at [192, 258] on img at bounding box center [199, 262] width 21 height 21
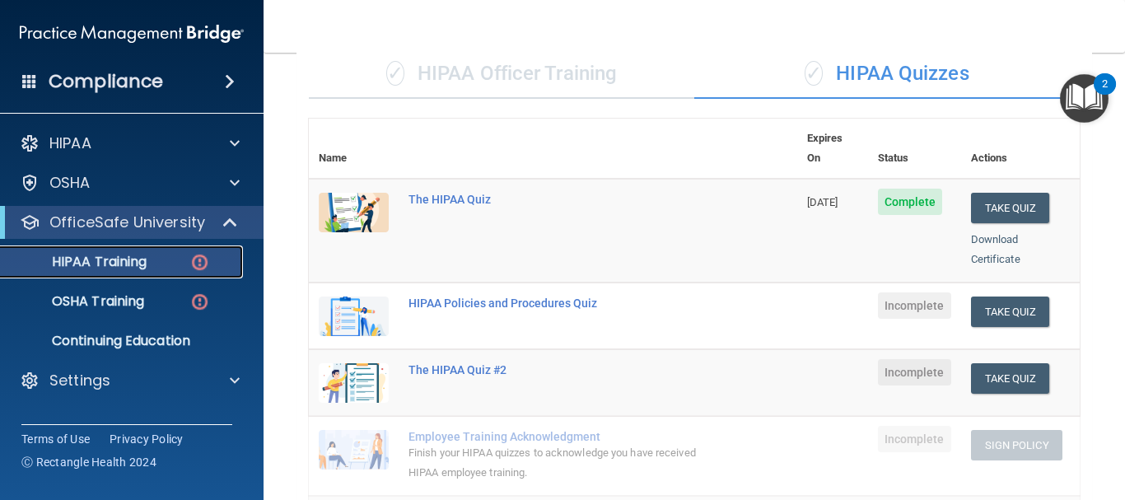
scroll to position [136, 0]
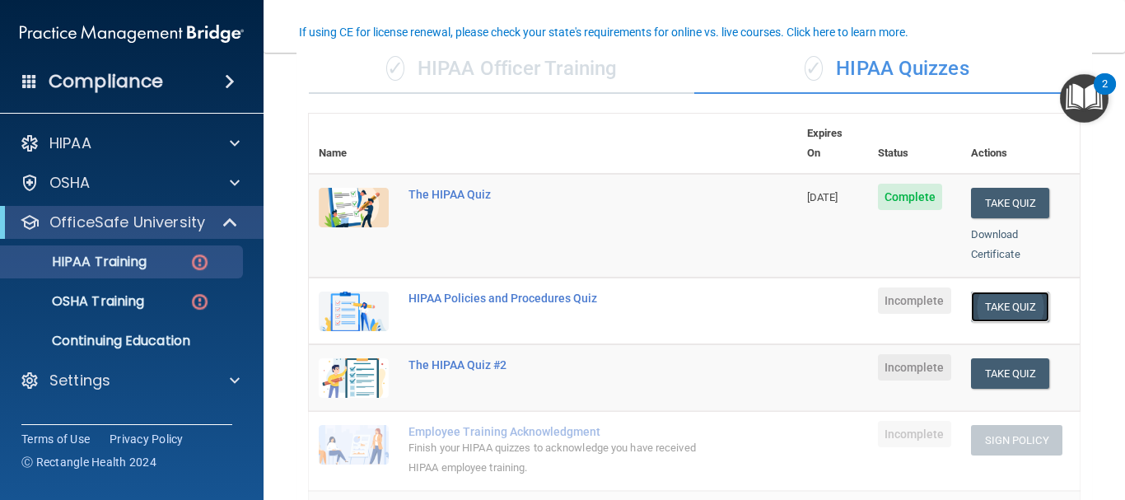
click at [977, 291] on button "Take Quiz" at bounding box center [1010, 306] width 79 height 30
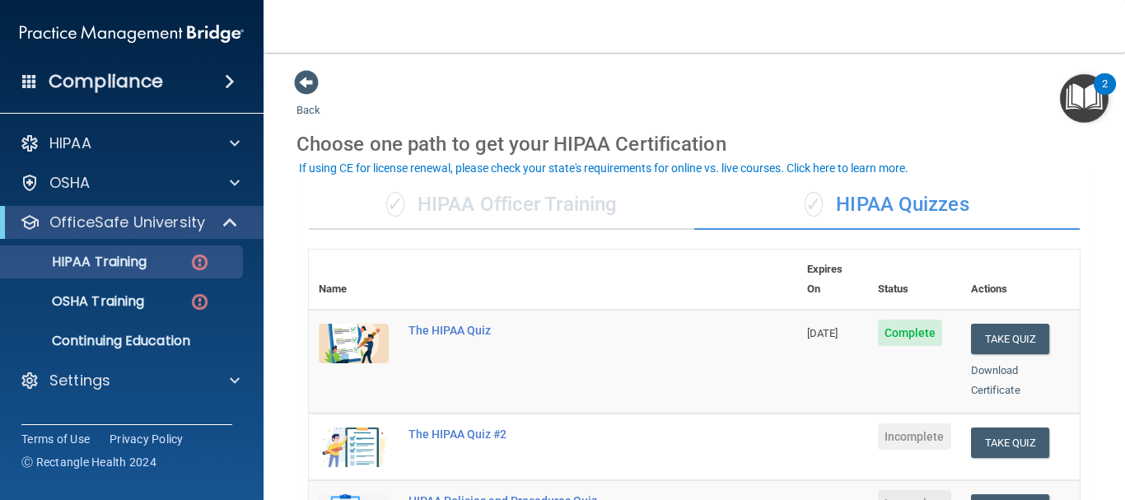
click at [440, 205] on div "✓ HIPAA Officer Training" at bounding box center [501, 204] width 385 height 49
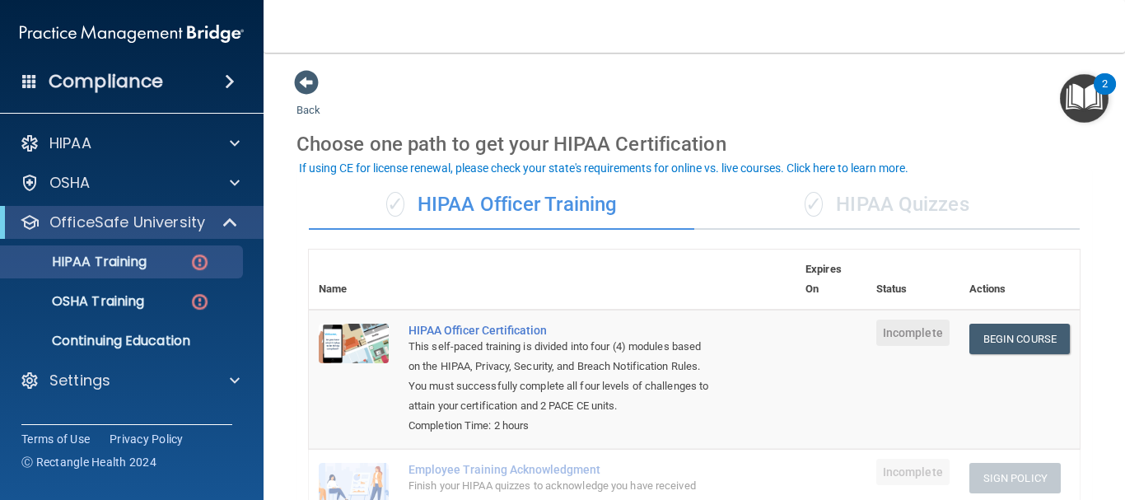
drag, startPoint x: 1124, startPoint y: 207, endPoint x: 829, endPoint y: 135, distance: 303.3
click at [829, 135] on div "Choose one path to get your HIPAA Certification" at bounding box center [693, 144] width 795 height 48
click at [1004, 338] on link "Begin Course" at bounding box center [1019, 339] width 100 height 30
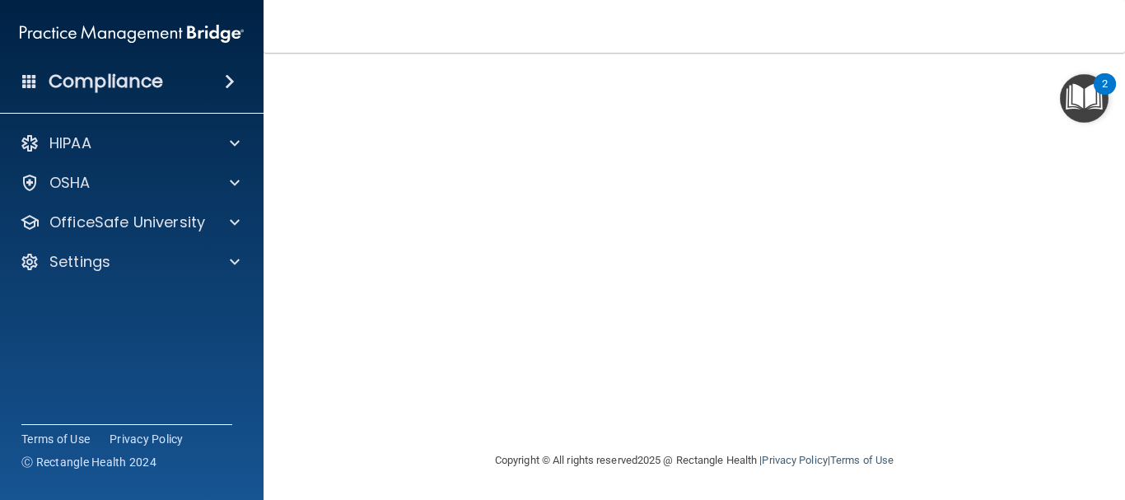
scroll to position [106, 0]
drag, startPoint x: 1108, startPoint y: 297, endPoint x: 1097, endPoint y: 424, distance: 127.3
click at [1097, 424] on main "HIPAA Officer Certification This course doesn’t expire until . Are you sure you…" at bounding box center [693, 276] width 861 height 447
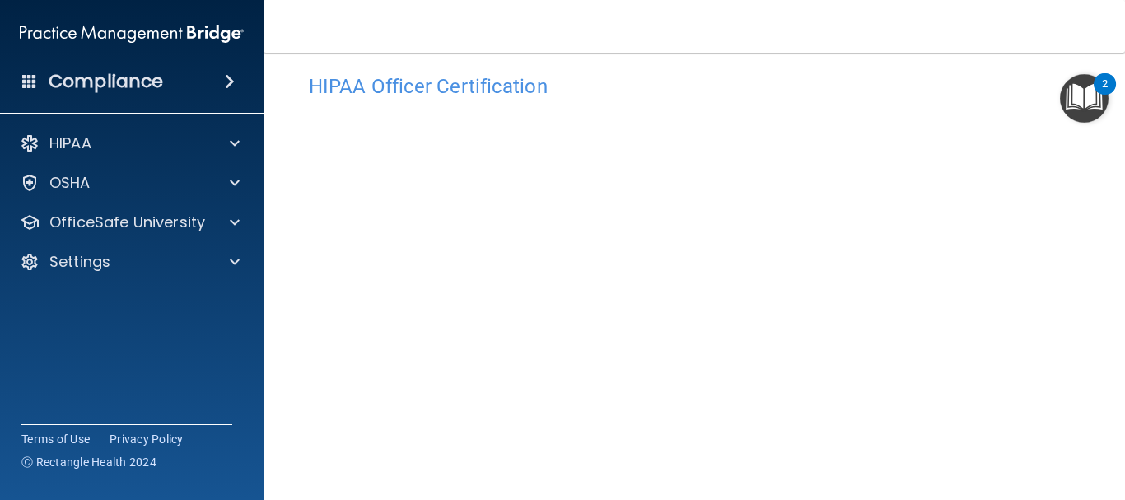
scroll to position [0, 0]
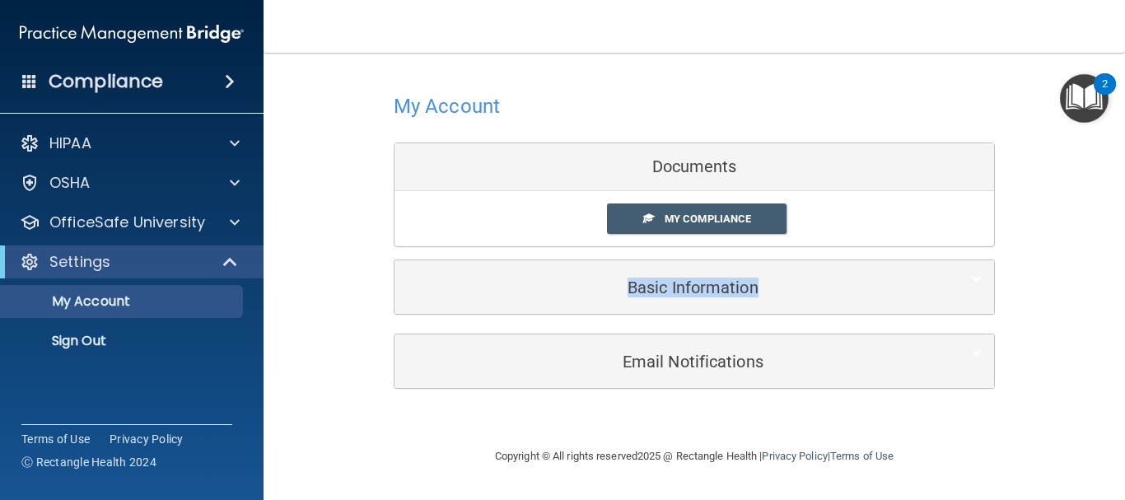
drag, startPoint x: 1124, startPoint y: 194, endPoint x: 1124, endPoint y: 324, distance: 130.1
click at [1124, 324] on main "My Account Documents My Compliance My Compliance My BAA Basic Information Full …" at bounding box center [693, 276] width 861 height 447
